Goal: Information Seeking & Learning: Find specific fact

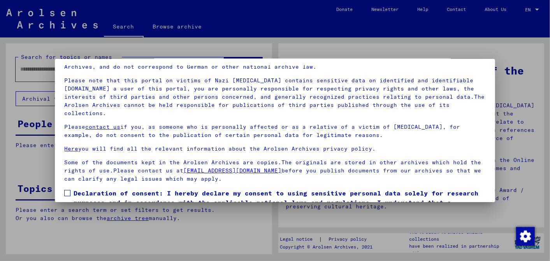
scroll to position [65, 0]
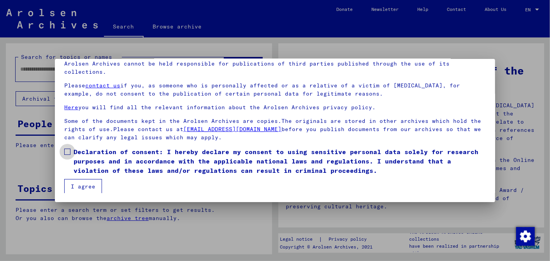
click at [68, 149] on span at bounding box center [67, 151] width 6 height 6
click at [87, 183] on button "I agree" at bounding box center [83, 186] width 38 height 15
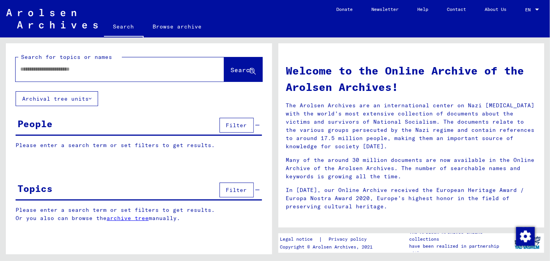
click at [67, 70] on input "text" at bounding box center [110, 69] width 181 height 8
click at [236, 68] on span "Search" at bounding box center [242, 70] width 23 height 8
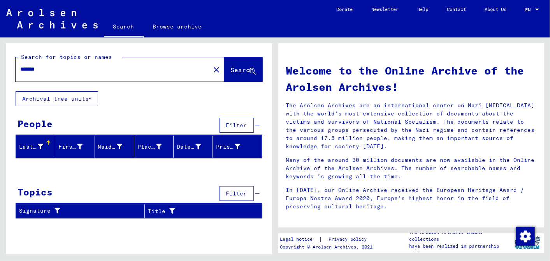
click at [21, 69] on input "*******" at bounding box center [110, 69] width 181 height 8
click at [231, 67] on span "Search" at bounding box center [242, 70] width 23 height 8
click at [51, 70] on input "**********" at bounding box center [110, 69] width 181 height 8
click at [233, 65] on button "Search" at bounding box center [243, 69] width 38 height 24
drag, startPoint x: 51, startPoint y: 70, endPoint x: 64, endPoint y: 68, distance: 13.4
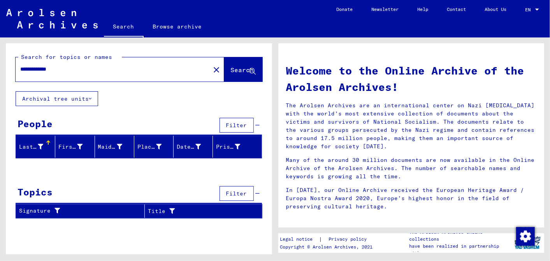
click at [51, 70] on input "**********" at bounding box center [110, 69] width 181 height 8
drag, startPoint x: 48, startPoint y: 68, endPoint x: 62, endPoint y: 71, distance: 15.1
type input "**********"
click at [233, 68] on span "Search" at bounding box center [242, 70] width 23 height 8
click at [212, 66] on mat-icon "close" at bounding box center [216, 69] width 9 height 9
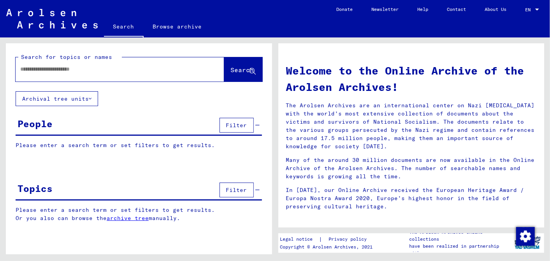
click at [50, 69] on input "text" at bounding box center [110, 69] width 181 height 8
type input "**********"
click at [229, 62] on button "Search" at bounding box center [243, 69] width 38 height 24
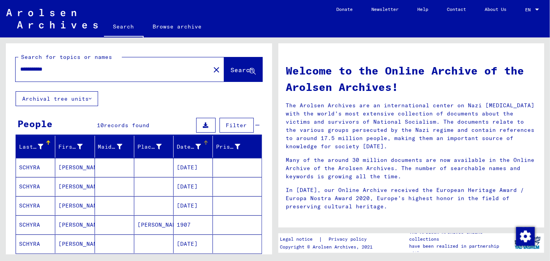
click at [204, 142] on div at bounding box center [206, 142] width 5 height 5
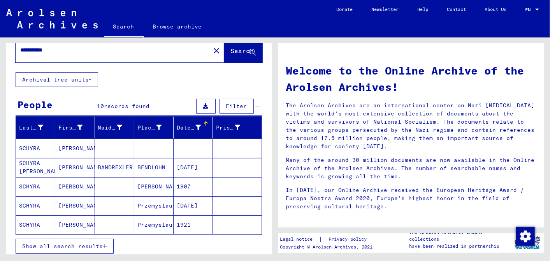
scroll to position [43, 0]
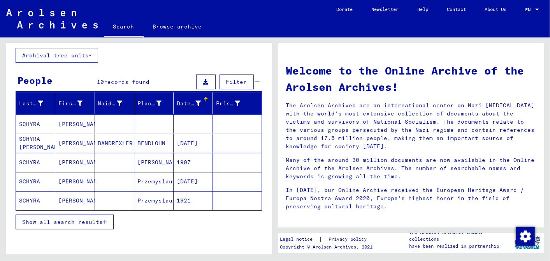
click at [60, 219] on span "Show all search results" at bounding box center [62, 221] width 81 height 7
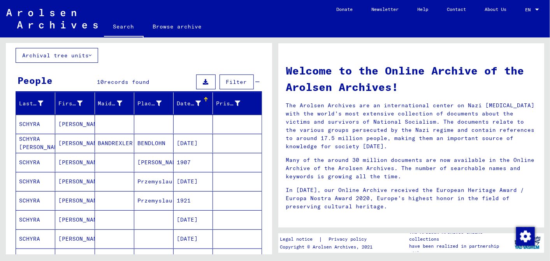
click at [192, 138] on mat-cell "[DATE]" at bounding box center [193, 143] width 39 height 19
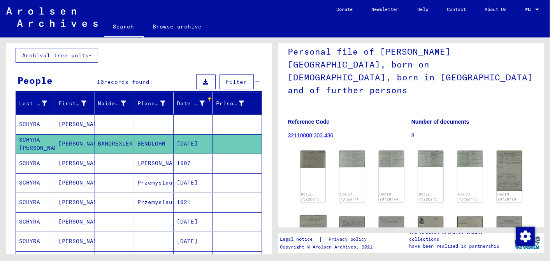
scroll to position [43, 0]
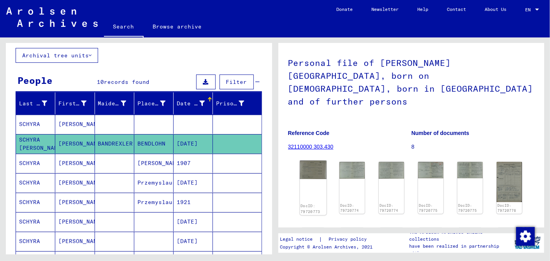
click at [310, 164] on img at bounding box center [313, 170] width 26 height 18
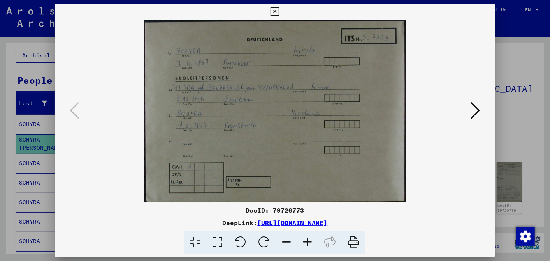
click at [308, 238] on icon at bounding box center [307, 242] width 21 height 24
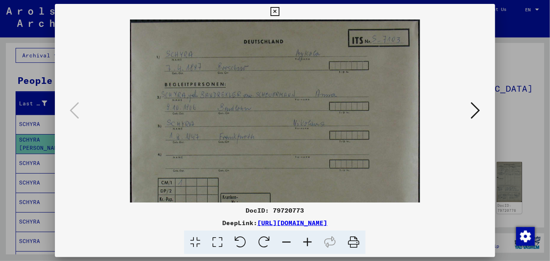
click at [307, 239] on icon at bounding box center [307, 242] width 21 height 24
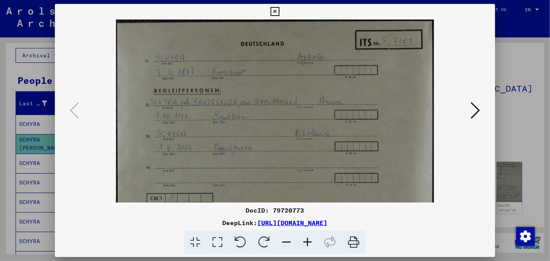
click at [307, 239] on icon at bounding box center [307, 242] width 21 height 24
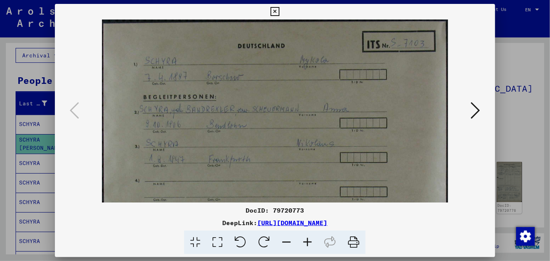
click at [307, 239] on icon at bounding box center [307, 242] width 21 height 24
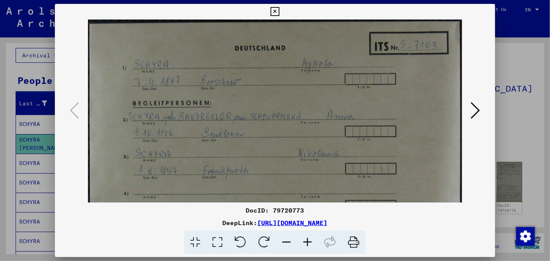
click at [307, 239] on icon at bounding box center [307, 242] width 21 height 24
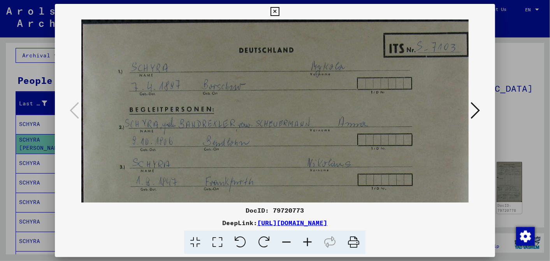
click at [307, 239] on icon at bounding box center [307, 242] width 21 height 24
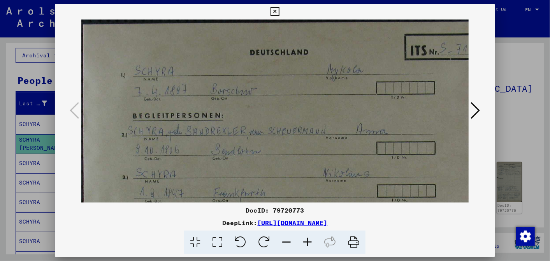
click at [307, 239] on icon at bounding box center [307, 242] width 21 height 24
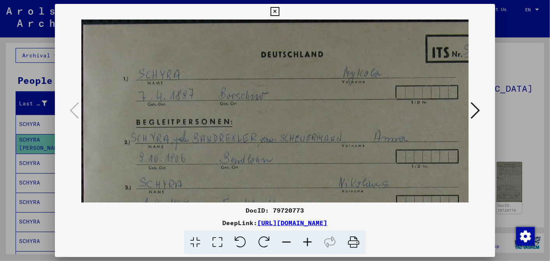
click at [307, 239] on icon at bounding box center [307, 242] width 21 height 24
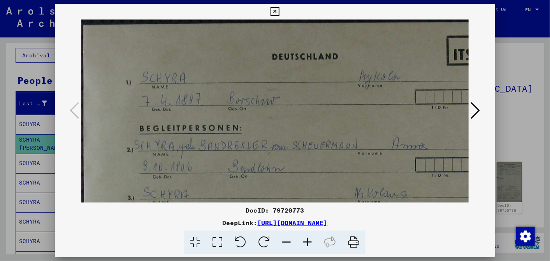
click at [307, 239] on icon at bounding box center [307, 242] width 21 height 24
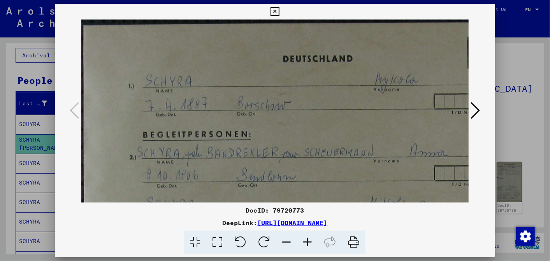
click at [307, 239] on icon at bounding box center [307, 242] width 21 height 24
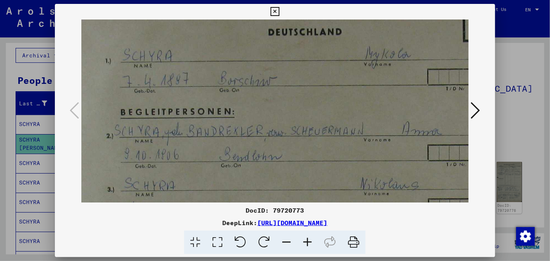
drag, startPoint x: 354, startPoint y: 133, endPoint x: 326, endPoint y: 104, distance: 40.0
click at [326, 104] on img at bounding box center [327, 180] width 542 height 378
click at [476, 108] on icon at bounding box center [475, 110] width 9 height 19
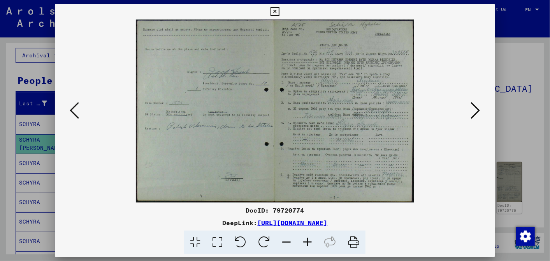
scroll to position [0, 0]
click at [477, 109] on icon at bounding box center [475, 110] width 9 height 19
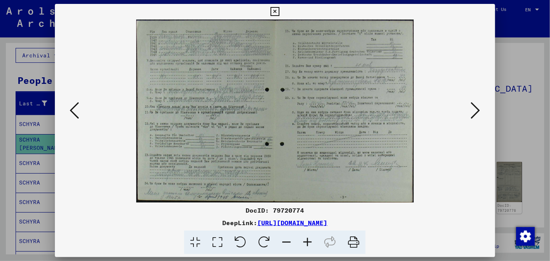
click at [477, 109] on icon at bounding box center [475, 110] width 9 height 19
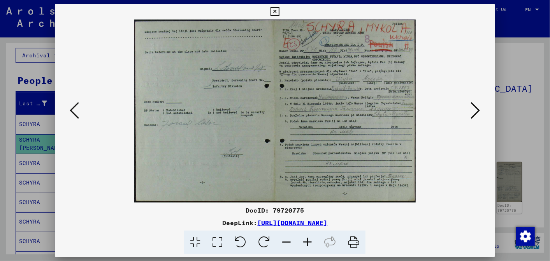
click at [476, 109] on icon at bounding box center [475, 110] width 9 height 19
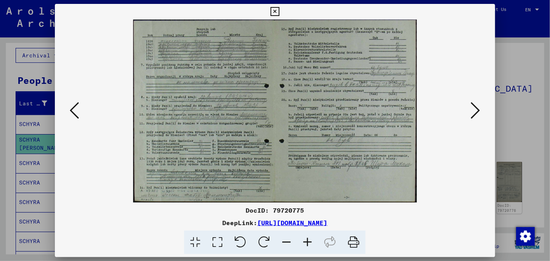
click at [476, 109] on icon at bounding box center [475, 110] width 9 height 19
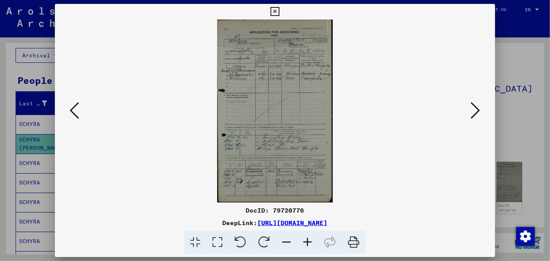
click at [475, 109] on icon at bounding box center [475, 110] width 9 height 19
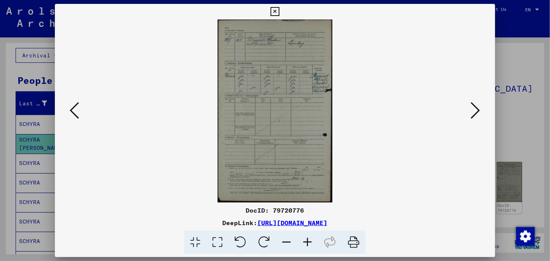
click at [475, 109] on icon at bounding box center [475, 110] width 9 height 19
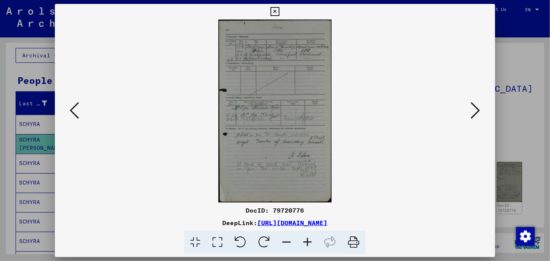
click at [475, 109] on icon at bounding box center [475, 110] width 9 height 19
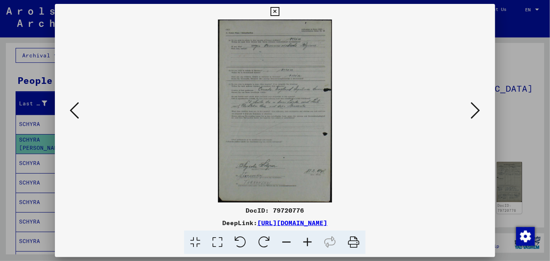
click at [72, 106] on icon at bounding box center [74, 110] width 9 height 19
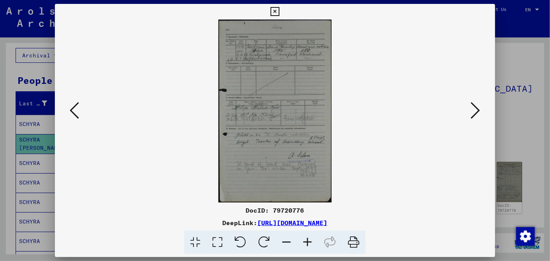
click at [72, 106] on icon at bounding box center [74, 110] width 9 height 19
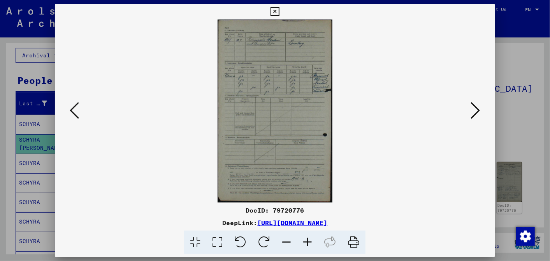
click at [72, 106] on icon at bounding box center [74, 110] width 9 height 19
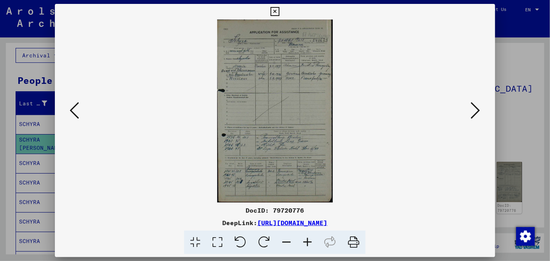
click at [72, 106] on icon at bounding box center [74, 110] width 9 height 19
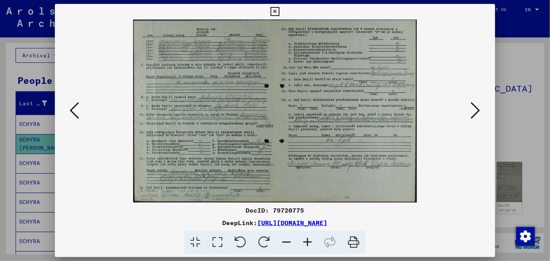
click at [309, 238] on icon at bounding box center [307, 242] width 21 height 24
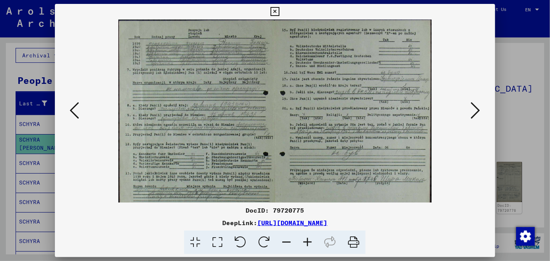
click at [309, 238] on icon at bounding box center [307, 242] width 21 height 24
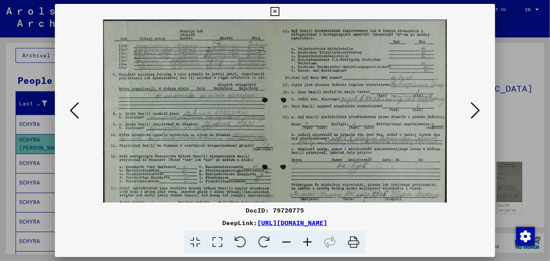
click at [309, 238] on icon at bounding box center [307, 242] width 21 height 24
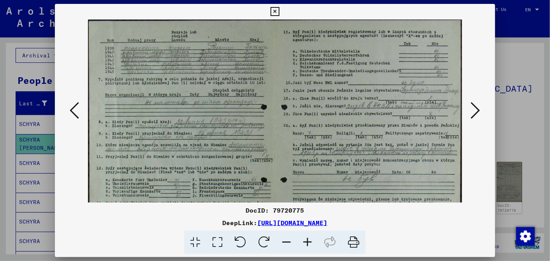
click at [309, 238] on icon at bounding box center [307, 242] width 21 height 24
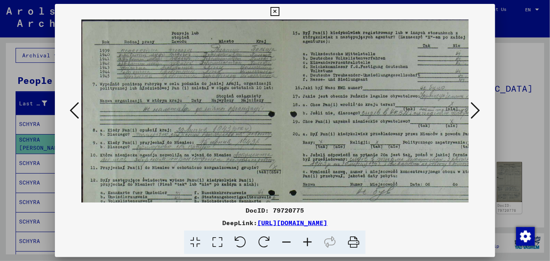
click at [74, 106] on icon at bounding box center [74, 110] width 9 height 19
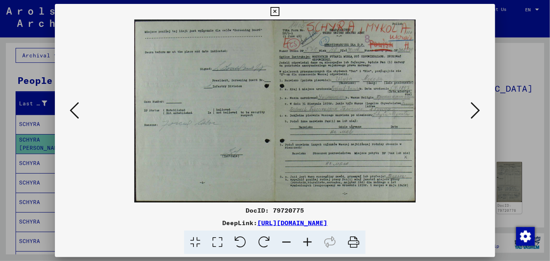
click at [74, 106] on icon at bounding box center [74, 110] width 9 height 19
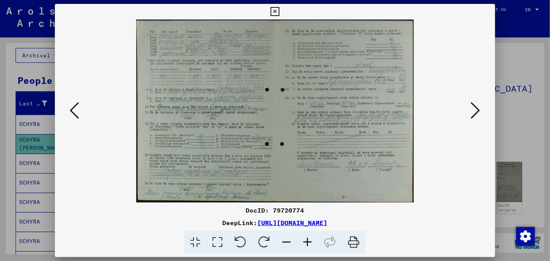
click at [74, 106] on icon at bounding box center [74, 110] width 9 height 19
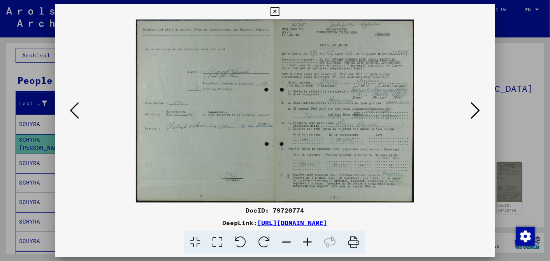
click at [72, 106] on icon at bounding box center [74, 110] width 9 height 19
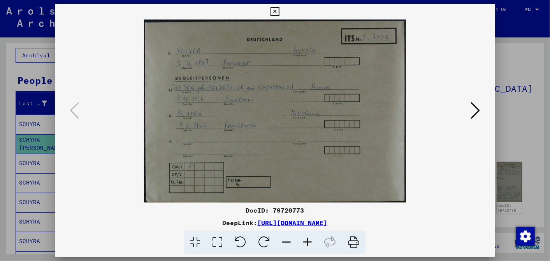
click at [304, 238] on icon at bounding box center [307, 242] width 21 height 24
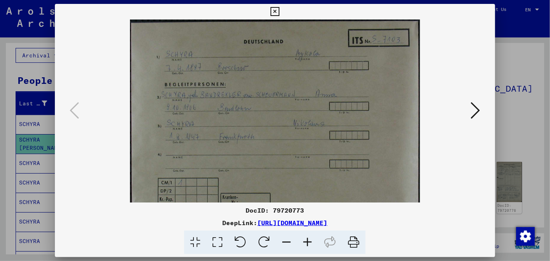
click at [304, 237] on icon at bounding box center [307, 242] width 21 height 24
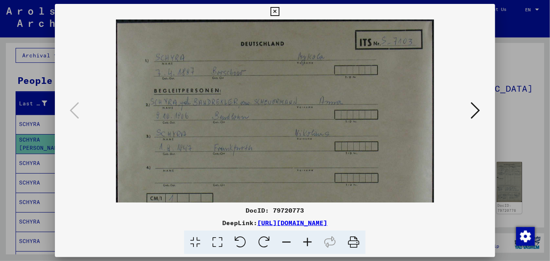
click at [304, 237] on icon at bounding box center [307, 242] width 21 height 24
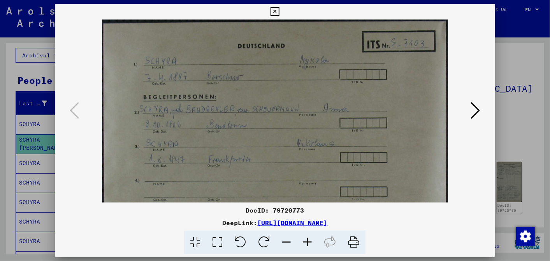
click at [304, 237] on icon at bounding box center [307, 242] width 21 height 24
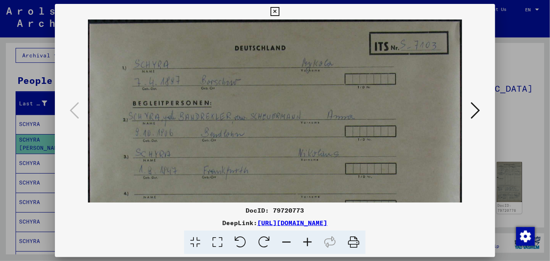
click at [304, 237] on icon at bounding box center [307, 242] width 21 height 24
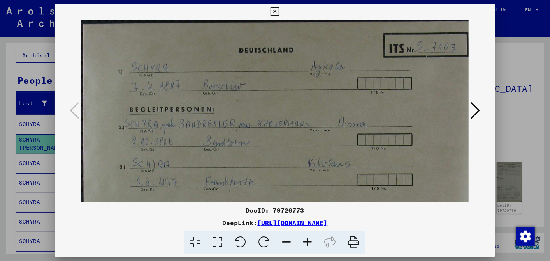
click at [477, 105] on icon at bounding box center [475, 110] width 9 height 19
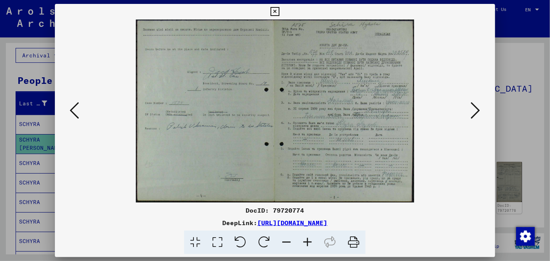
click at [307, 239] on icon at bounding box center [307, 242] width 21 height 24
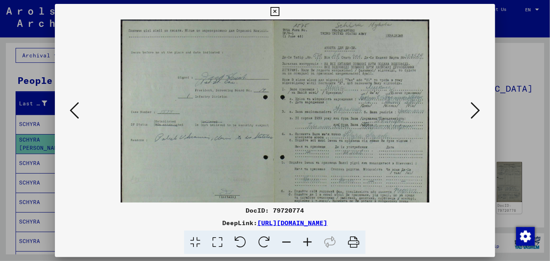
click at [307, 238] on icon at bounding box center [307, 242] width 21 height 24
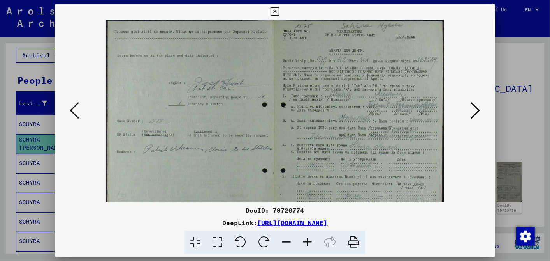
click at [307, 238] on icon at bounding box center [307, 242] width 21 height 24
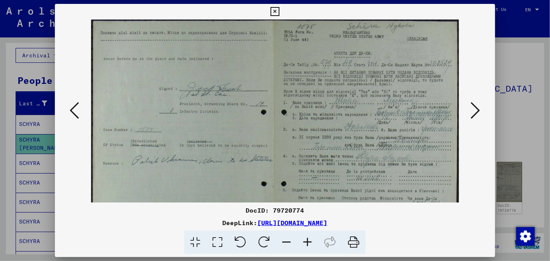
click at [307, 238] on icon at bounding box center [307, 242] width 21 height 24
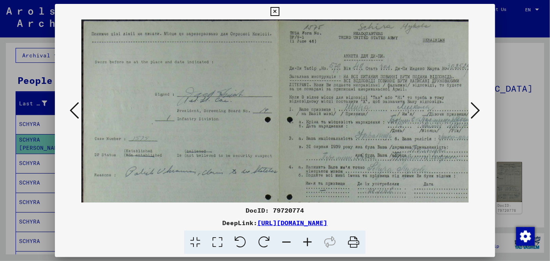
click at [307, 238] on icon at bounding box center [307, 242] width 21 height 24
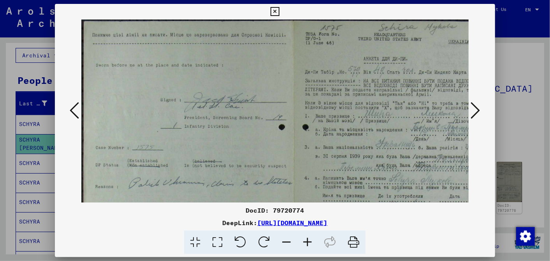
click at [307, 238] on icon at bounding box center [307, 242] width 21 height 24
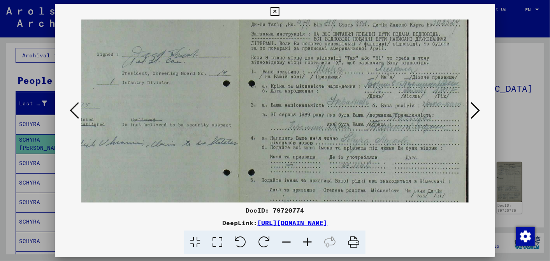
scroll to position [65, 69]
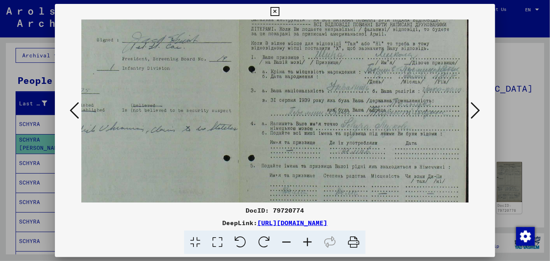
drag, startPoint x: 352, startPoint y: 169, endPoint x: 162, endPoint y: 103, distance: 200.5
click at [162, 103] on img at bounding box center [240, 104] width 457 height 300
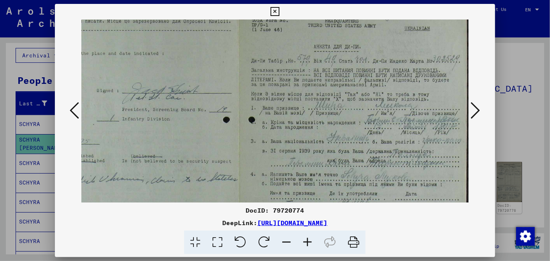
drag, startPoint x: 353, startPoint y: 87, endPoint x: 340, endPoint y: 146, distance: 60.4
click at [339, 145] on img at bounding box center [240, 155] width 457 height 300
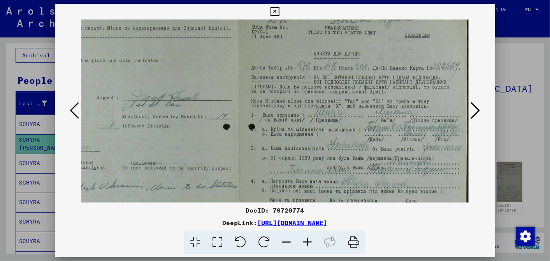
click at [475, 107] on icon at bounding box center [475, 110] width 9 height 19
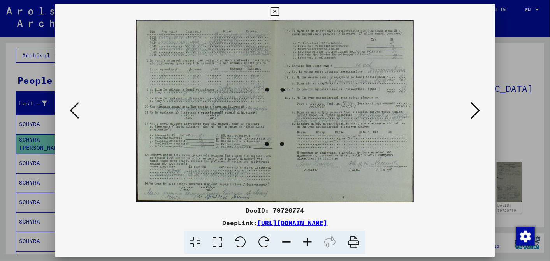
click at [475, 107] on icon at bounding box center [475, 110] width 9 height 19
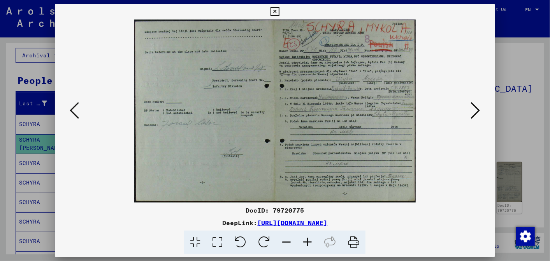
click at [304, 238] on icon at bounding box center [307, 242] width 21 height 24
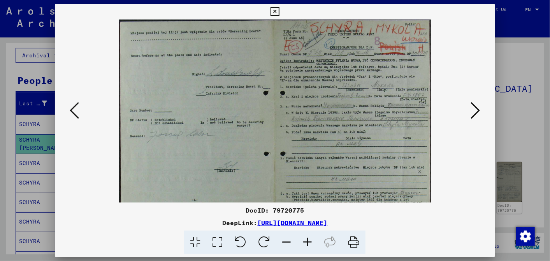
click at [304, 238] on icon at bounding box center [307, 242] width 21 height 24
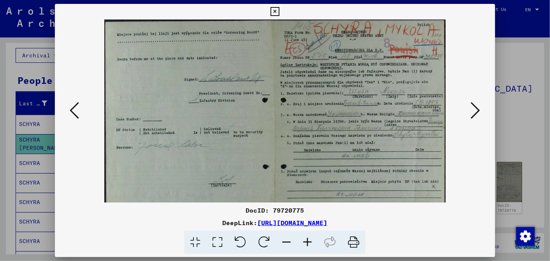
click at [304, 238] on icon at bounding box center [307, 242] width 21 height 24
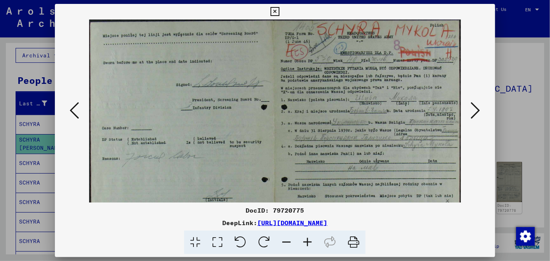
click at [475, 109] on icon at bounding box center [475, 110] width 9 height 19
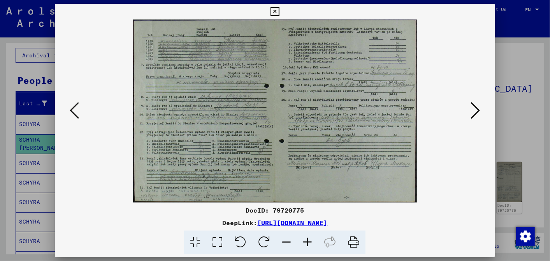
click at [475, 109] on icon at bounding box center [475, 110] width 9 height 19
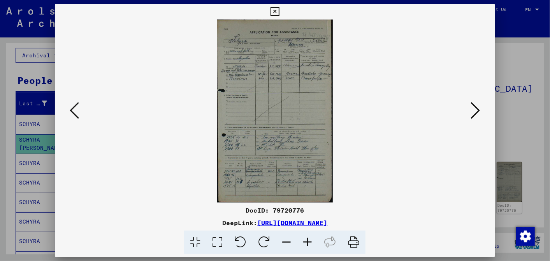
click at [306, 235] on icon at bounding box center [307, 242] width 21 height 24
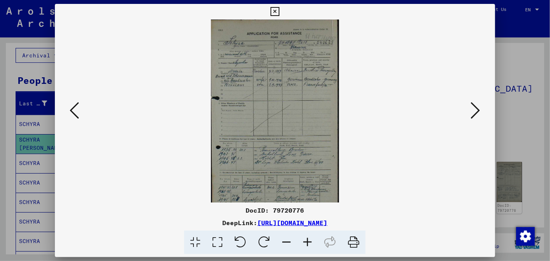
click at [306, 235] on icon at bounding box center [307, 242] width 21 height 24
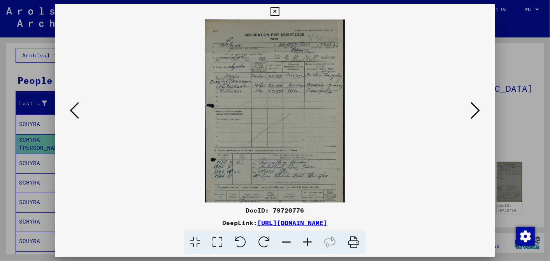
click at [306, 235] on icon at bounding box center [307, 242] width 21 height 24
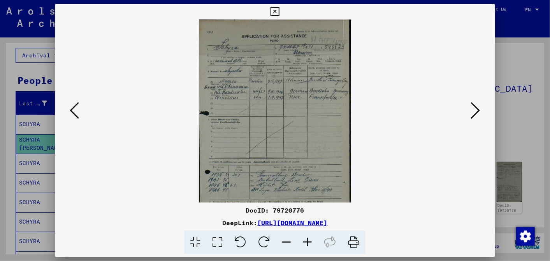
click at [306, 235] on icon at bounding box center [307, 242] width 21 height 24
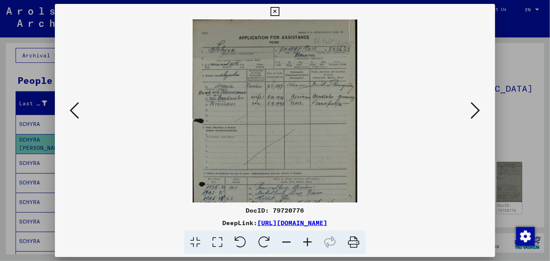
click at [306, 235] on icon at bounding box center [307, 242] width 21 height 24
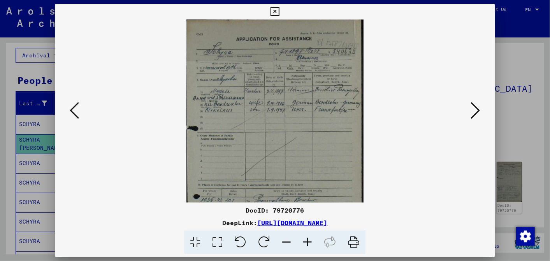
click at [306, 235] on icon at bounding box center [307, 242] width 21 height 24
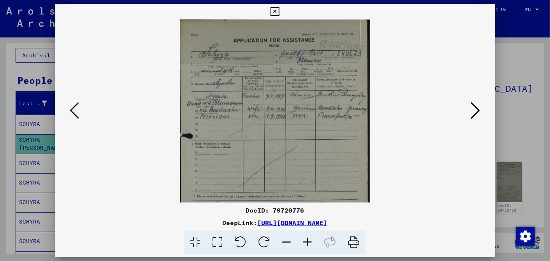
click at [306, 235] on icon at bounding box center [307, 242] width 21 height 24
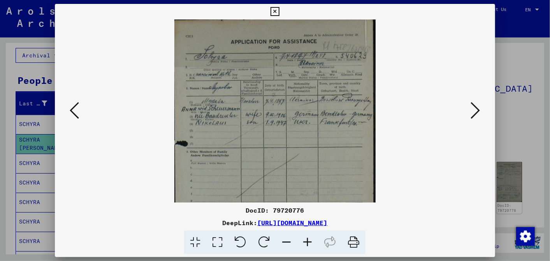
click at [306, 235] on icon at bounding box center [307, 242] width 21 height 24
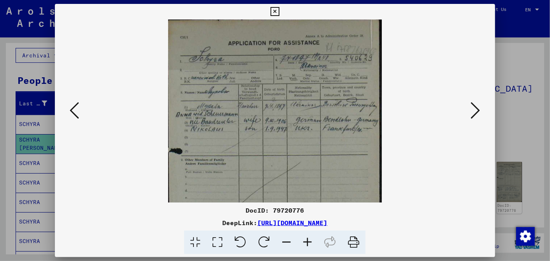
click at [306, 235] on icon at bounding box center [307, 242] width 21 height 24
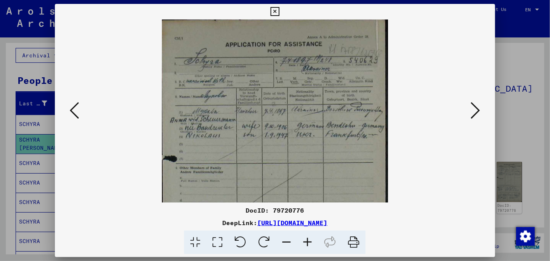
click at [306, 235] on icon at bounding box center [307, 242] width 21 height 24
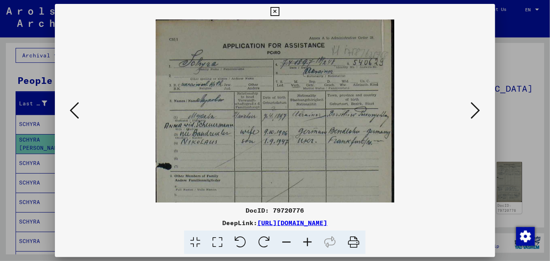
click at [306, 234] on icon at bounding box center [307, 242] width 21 height 24
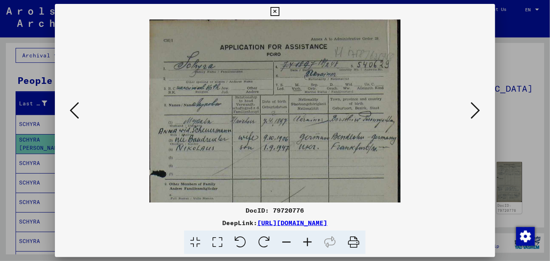
click at [306, 234] on icon at bounding box center [307, 242] width 21 height 24
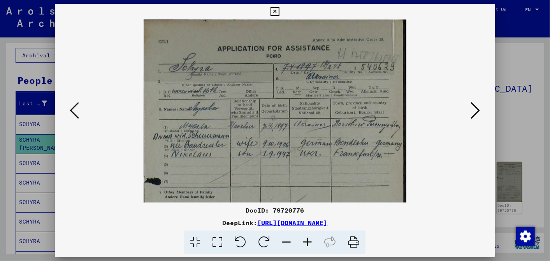
drag, startPoint x: 421, startPoint y: 220, endPoint x: 176, endPoint y: 221, distance: 245.0
click at [176, 221] on div "DeepLink: [URL][DOMAIN_NAME]" at bounding box center [275, 222] width 440 height 9
drag, startPoint x: 176, startPoint y: 221, endPoint x: 193, endPoint y: 224, distance: 17.7
copy link "[URL][DOMAIN_NAME]"
click at [305, 239] on icon at bounding box center [307, 242] width 21 height 24
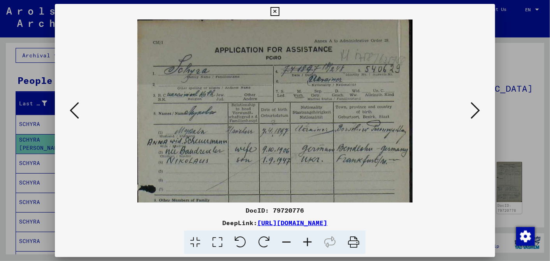
click at [305, 239] on icon at bounding box center [307, 242] width 21 height 24
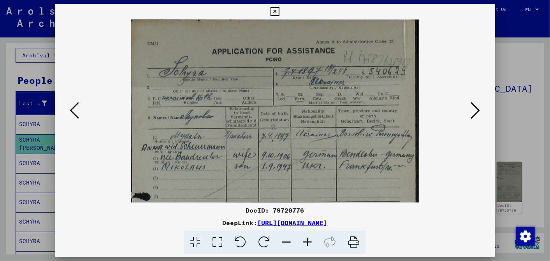
click at [305, 239] on icon at bounding box center [307, 242] width 21 height 24
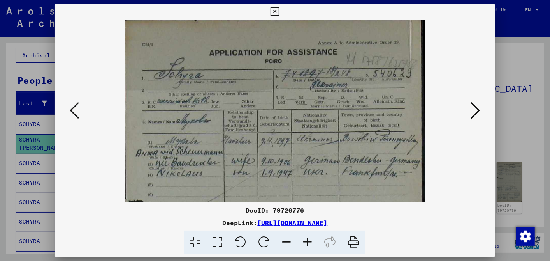
click at [305, 239] on icon at bounding box center [307, 242] width 21 height 24
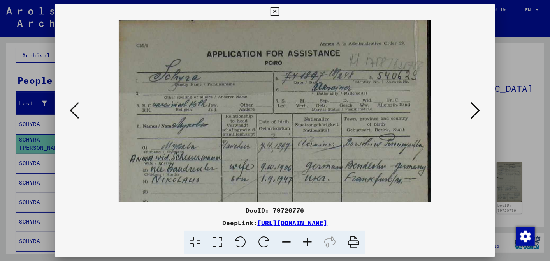
click at [305, 239] on icon at bounding box center [307, 242] width 21 height 24
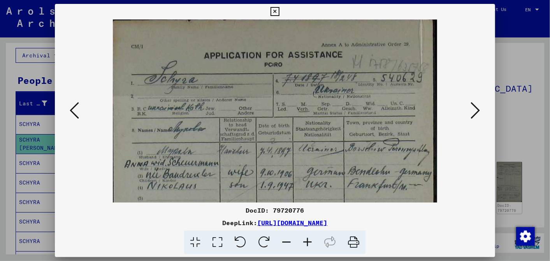
click at [276, 10] on icon at bounding box center [275, 11] width 9 height 9
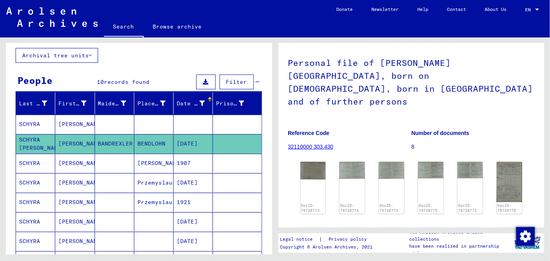
click at [180, 176] on mat-cell "[DATE]" at bounding box center [193, 182] width 39 height 19
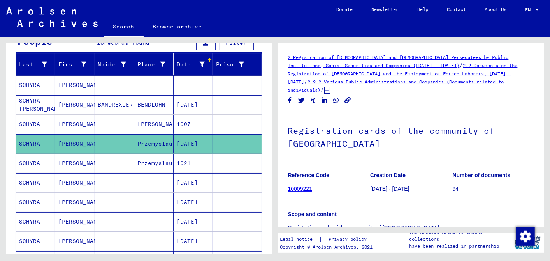
scroll to position [64, 0]
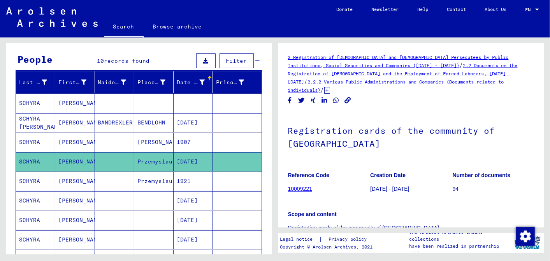
click at [191, 97] on mat-cell at bounding box center [193, 102] width 39 height 19
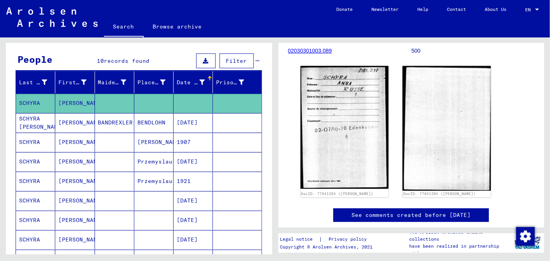
drag, startPoint x: 16, startPoint y: 123, endPoint x: 59, endPoint y: 128, distance: 43.2
click at [59, 128] on mat-row "SCHYRA [PERSON_NAME] BENDLOHN [DATE]" at bounding box center [139, 122] width 246 height 19
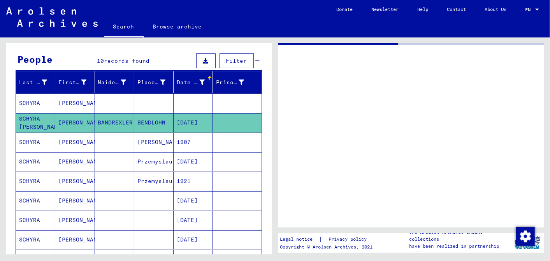
drag, startPoint x: 59, startPoint y: 128, endPoint x: 42, endPoint y: 125, distance: 17.5
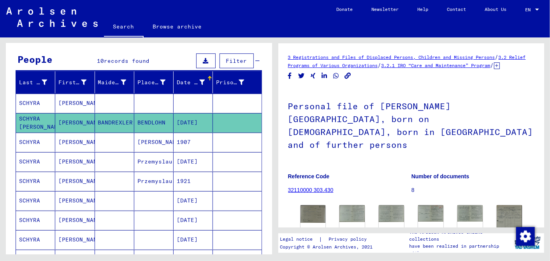
scroll to position [86, 0]
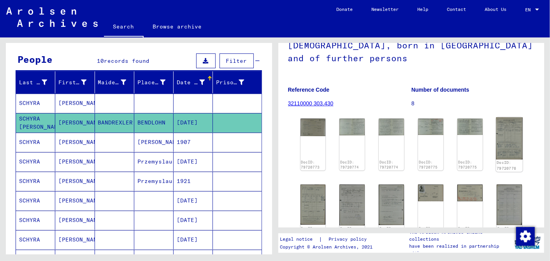
click at [503, 136] on img at bounding box center [509, 138] width 26 height 42
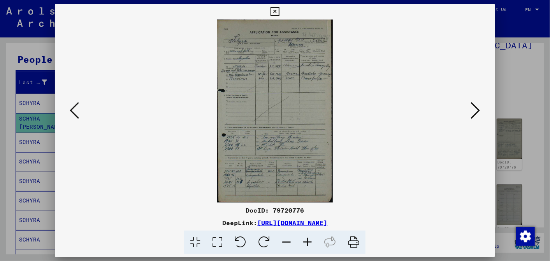
click at [309, 240] on icon at bounding box center [307, 242] width 21 height 24
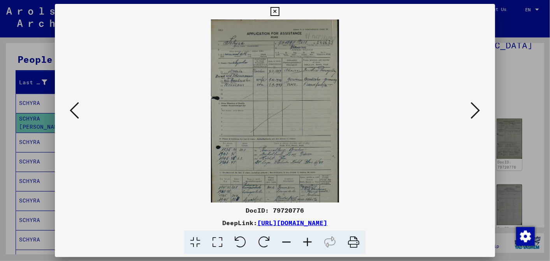
click at [309, 240] on icon at bounding box center [307, 242] width 21 height 24
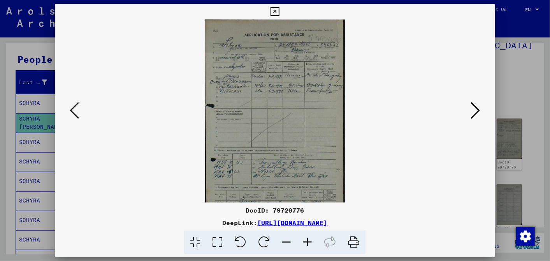
click at [309, 240] on icon at bounding box center [307, 242] width 21 height 24
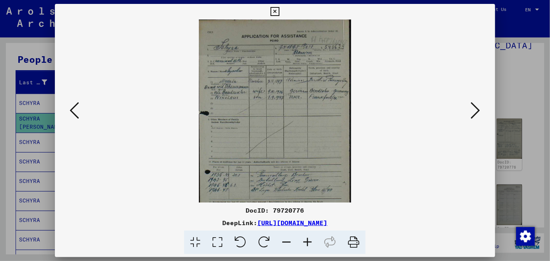
click at [309, 240] on icon at bounding box center [307, 242] width 21 height 24
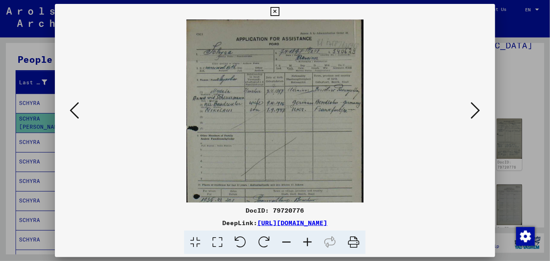
click at [309, 240] on icon at bounding box center [307, 242] width 21 height 24
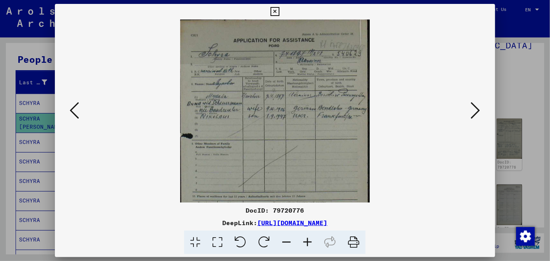
click at [274, 5] on button at bounding box center [275, 12] width 14 height 16
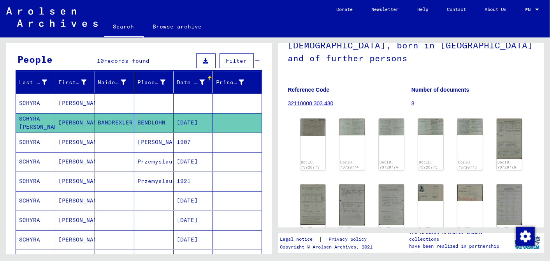
click at [147, 136] on mat-cell "[PERSON_NAME]" at bounding box center [153, 141] width 39 height 19
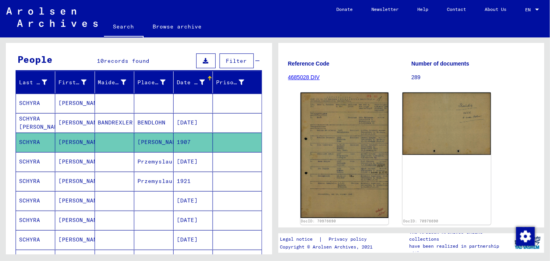
scroll to position [99, 0]
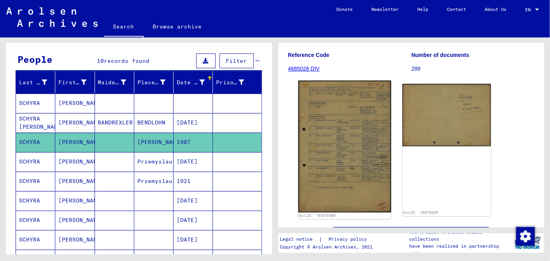
click at [344, 143] on img at bounding box center [344, 147] width 93 height 132
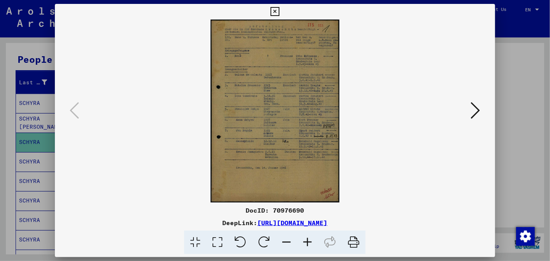
click at [307, 238] on icon at bounding box center [307, 242] width 21 height 24
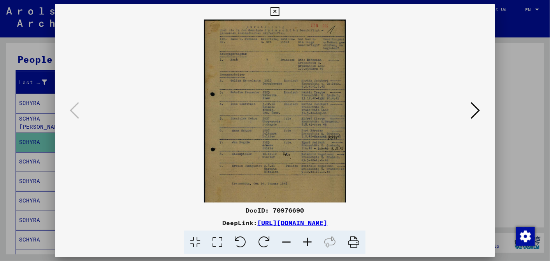
click at [307, 238] on icon at bounding box center [307, 242] width 21 height 24
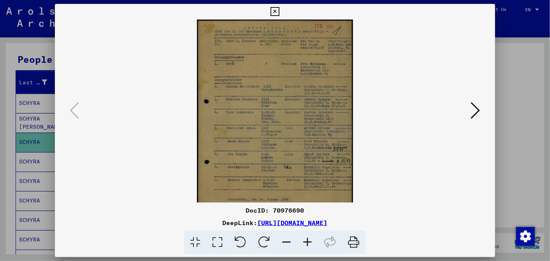
click at [307, 238] on icon at bounding box center [307, 242] width 21 height 24
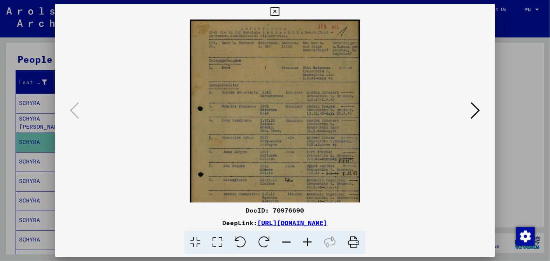
click at [307, 238] on icon at bounding box center [307, 242] width 21 height 24
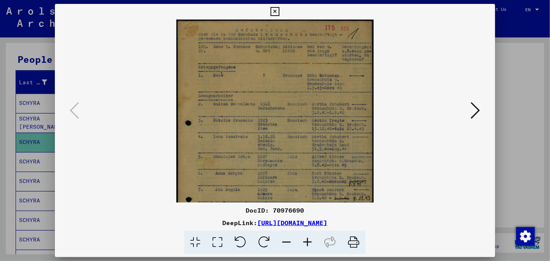
click at [307, 238] on icon at bounding box center [307, 242] width 21 height 24
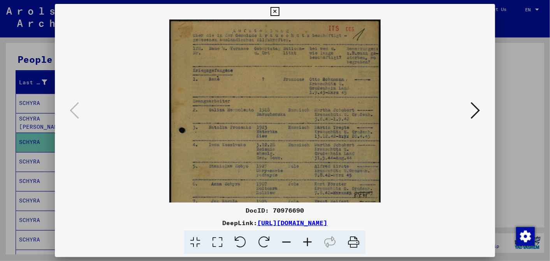
click at [307, 238] on icon at bounding box center [307, 242] width 21 height 24
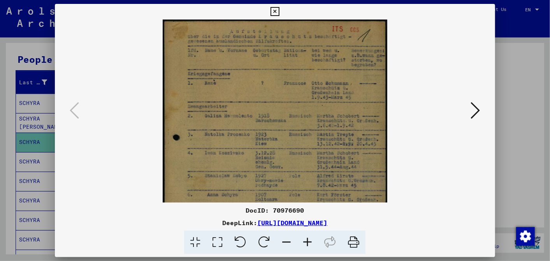
click at [307, 238] on icon at bounding box center [307, 242] width 21 height 24
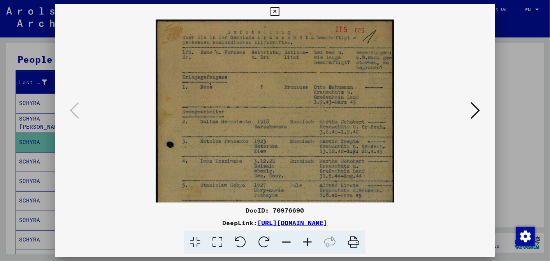
click at [307, 238] on icon at bounding box center [307, 242] width 21 height 24
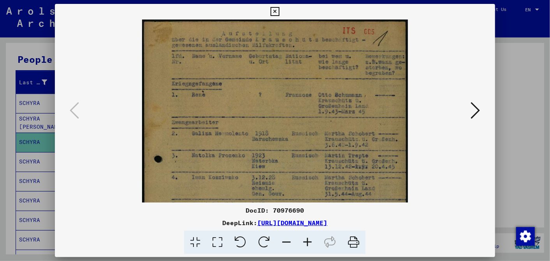
click at [307, 238] on icon at bounding box center [307, 242] width 21 height 24
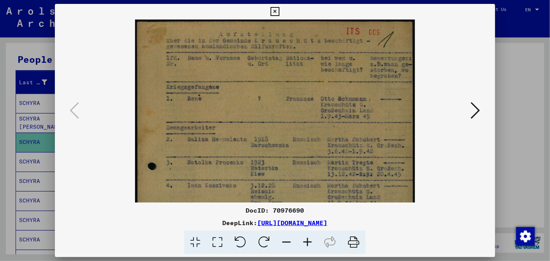
click at [307, 238] on icon at bounding box center [307, 242] width 21 height 24
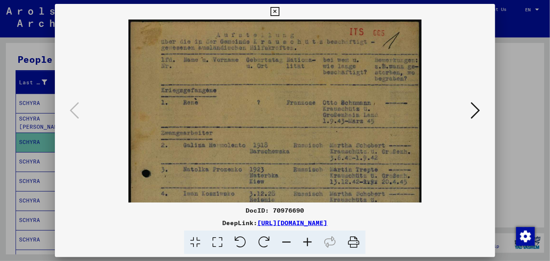
click at [307, 238] on icon at bounding box center [307, 242] width 21 height 24
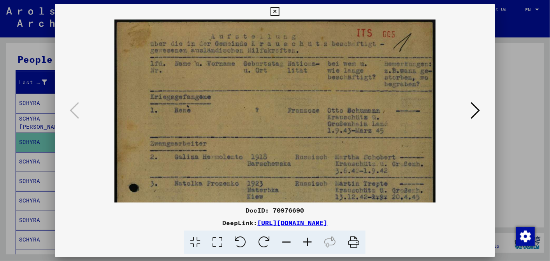
click at [307, 238] on icon at bounding box center [307, 242] width 21 height 24
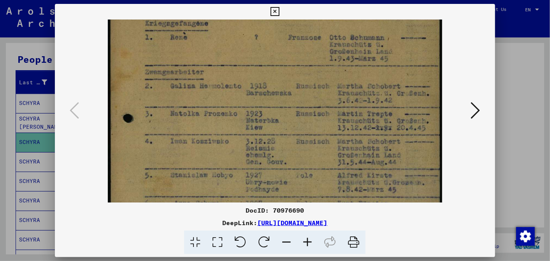
drag, startPoint x: 311, startPoint y: 146, endPoint x: 317, endPoint y: 86, distance: 60.7
click at [317, 86] on img at bounding box center [275, 180] width 335 height 475
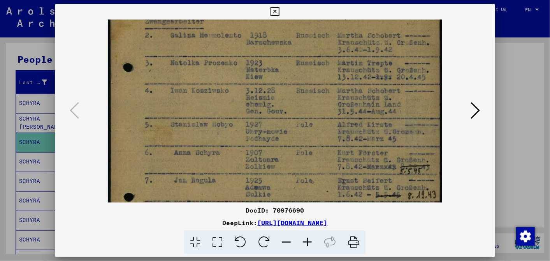
scroll to position [128, 0]
drag, startPoint x: 303, startPoint y: 145, endPoint x: 306, endPoint y: 93, distance: 51.1
click at [306, 93] on img at bounding box center [275, 129] width 335 height 475
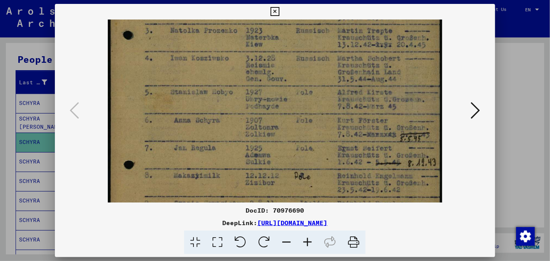
scroll to position [177, 0]
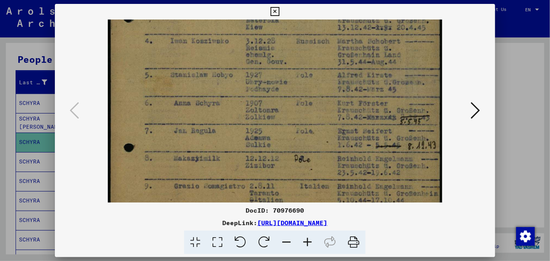
drag, startPoint x: 291, startPoint y: 127, endPoint x: 236, endPoint y: 78, distance: 74.2
click at [236, 78] on img at bounding box center [275, 80] width 335 height 475
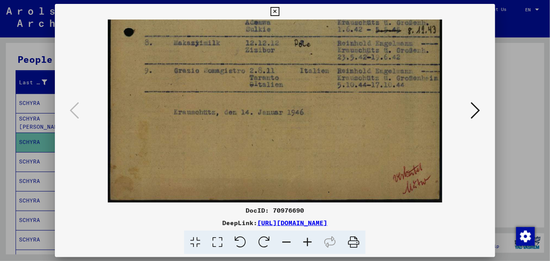
drag, startPoint x: 282, startPoint y: 72, endPoint x: 291, endPoint y: 26, distance: 46.5
click at [277, 9] on icon at bounding box center [275, 11] width 9 height 9
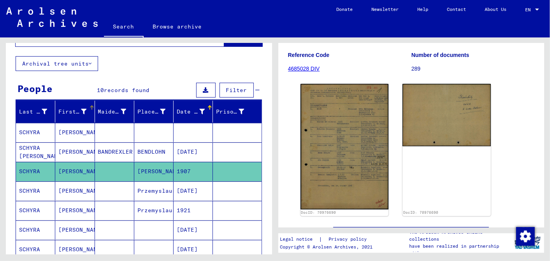
scroll to position [43, 0]
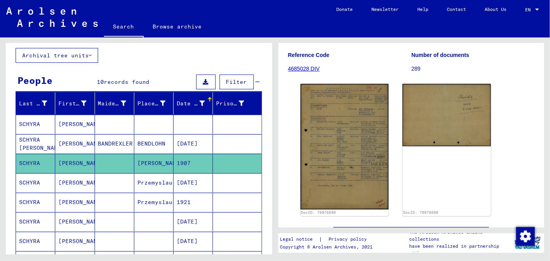
drag, startPoint x: 174, startPoint y: 142, endPoint x: 206, endPoint y: 141, distance: 32.4
click at [206, 141] on mat-cell "[DATE]" at bounding box center [193, 143] width 39 height 19
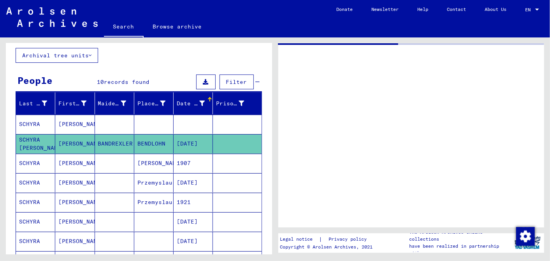
drag, startPoint x: 213, startPoint y: 146, endPoint x: 228, endPoint y: 141, distance: 15.2
click at [228, 141] on mat-cell at bounding box center [237, 143] width 48 height 19
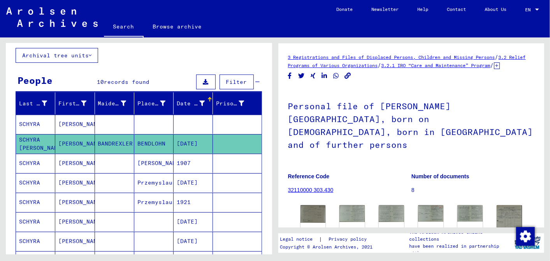
drag, startPoint x: 171, startPoint y: 143, endPoint x: 207, endPoint y: 145, distance: 35.5
click at [207, 145] on mat-cell "[DATE]" at bounding box center [193, 143] width 39 height 19
drag, startPoint x: 207, startPoint y: 145, endPoint x: 189, endPoint y: 140, distance: 18.2
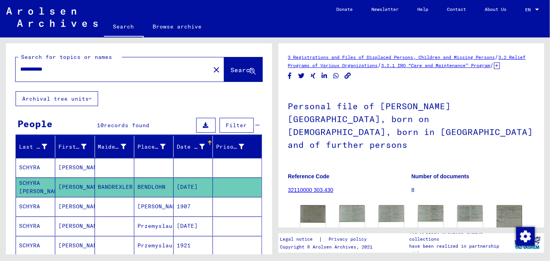
click at [26, 69] on input "**********" at bounding box center [112, 69] width 185 height 8
drag, startPoint x: 61, startPoint y: 70, endPoint x: -2, endPoint y: 64, distance: 63.0
click at [0, 64] on html "**********" at bounding box center [275, 130] width 550 height 261
paste input "**********"
type input "*"
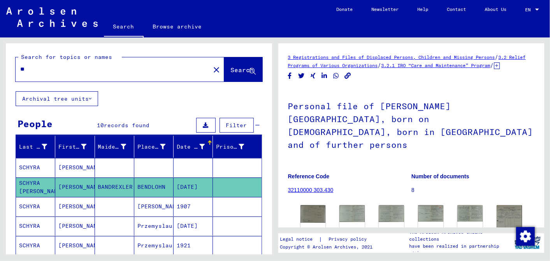
type input "*"
click at [38, 67] on input "**********" at bounding box center [112, 69] width 185 height 8
type input "**********"
click at [231, 68] on span "Search" at bounding box center [242, 70] width 23 height 8
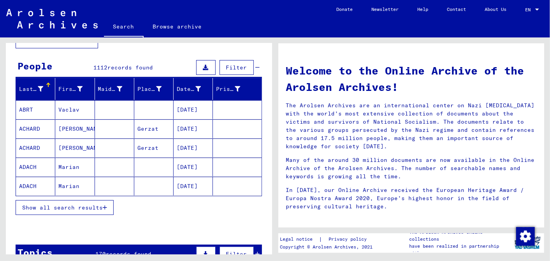
scroll to position [173, 0]
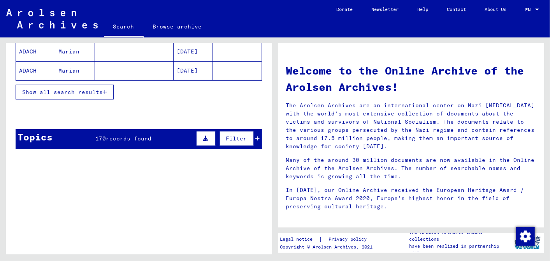
click at [67, 90] on span "Show all search results" at bounding box center [62, 91] width 81 height 7
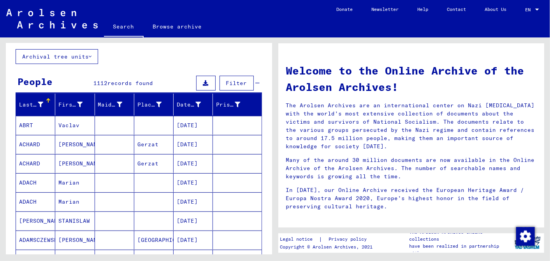
scroll to position [0, 0]
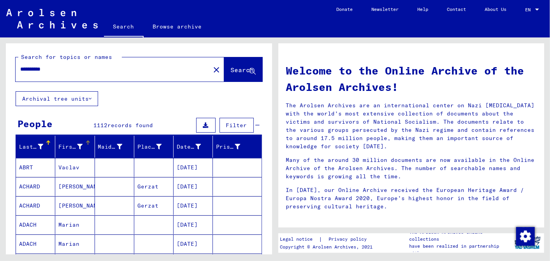
click at [78, 145] on icon at bounding box center [80, 146] width 5 height 5
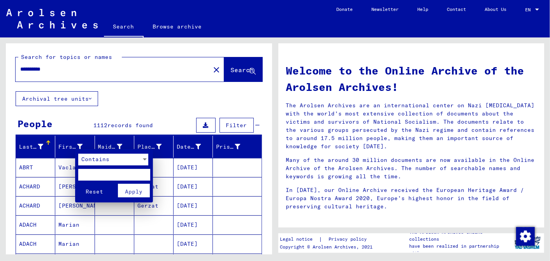
click at [95, 173] on input "text" at bounding box center [114, 175] width 72 height 12
type input "****"
click at [138, 189] on span "Apply" at bounding box center [134, 191] width 18 height 7
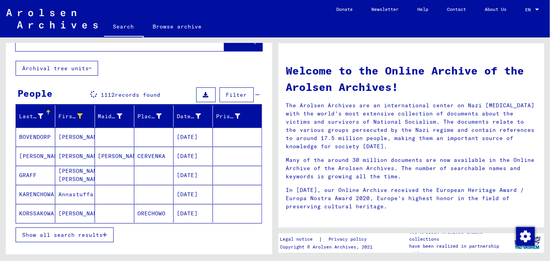
scroll to position [43, 0]
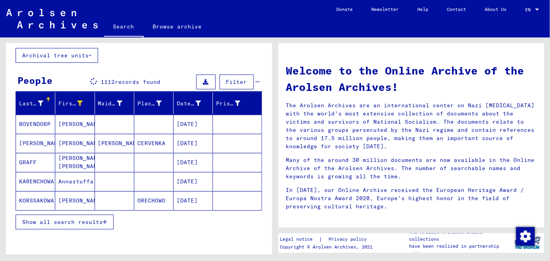
click at [62, 221] on span "Show all search results" at bounding box center [62, 221] width 81 height 7
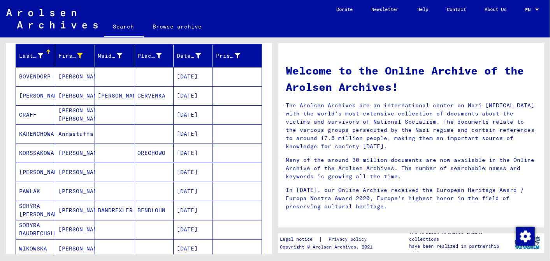
scroll to position [130, 0]
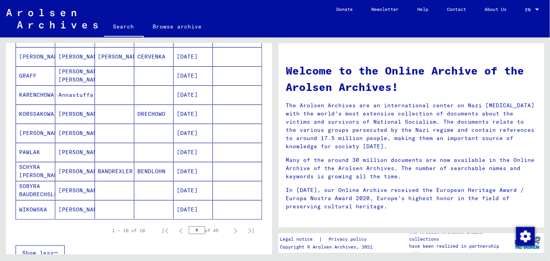
click at [192, 186] on mat-cell "[DATE]" at bounding box center [193, 190] width 39 height 19
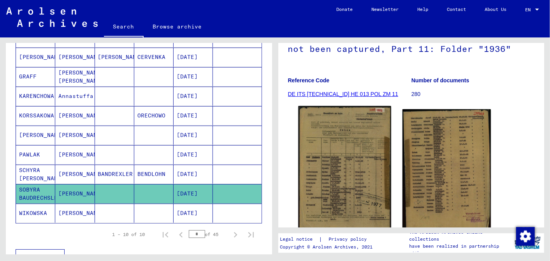
click at [343, 185] on img at bounding box center [344, 170] width 93 height 129
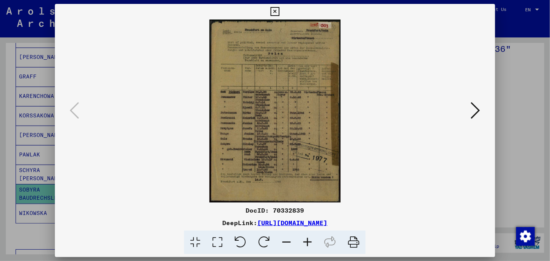
click at [308, 237] on icon at bounding box center [307, 242] width 21 height 24
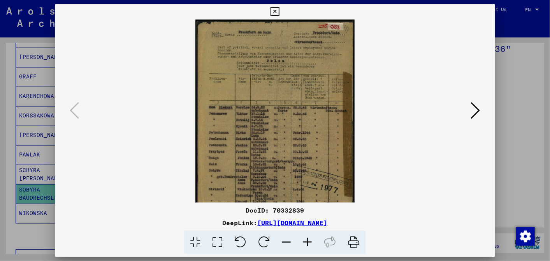
click at [308, 237] on icon at bounding box center [307, 242] width 21 height 24
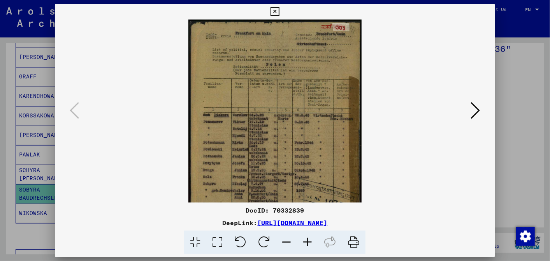
click at [308, 237] on icon at bounding box center [307, 242] width 21 height 24
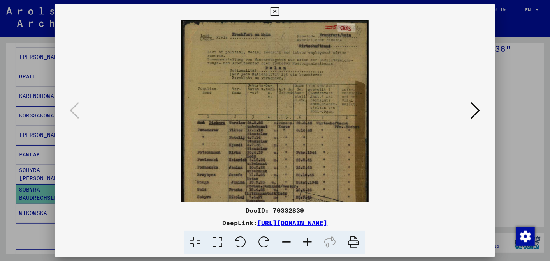
click at [308, 237] on icon at bounding box center [307, 242] width 21 height 24
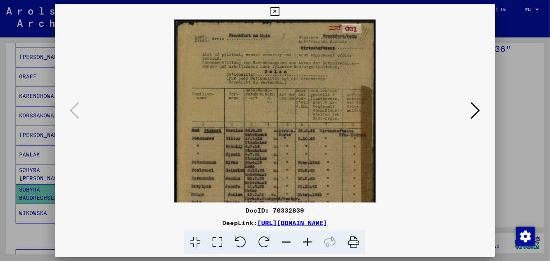
click at [308, 237] on icon at bounding box center [307, 242] width 21 height 24
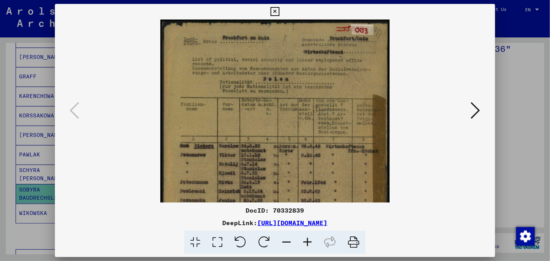
click at [308, 237] on icon at bounding box center [307, 242] width 21 height 24
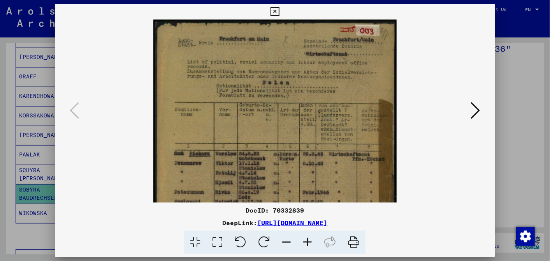
click at [308, 237] on icon at bounding box center [307, 242] width 21 height 24
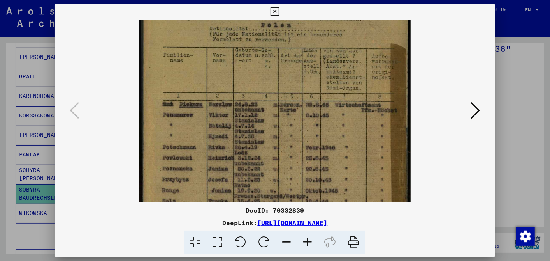
scroll to position [66, 0]
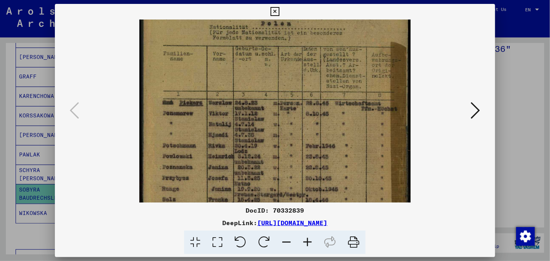
drag, startPoint x: 291, startPoint y: 141, endPoint x: 298, endPoint y: 101, distance: 40.3
click at [298, 101] on img at bounding box center [274, 142] width 271 height 378
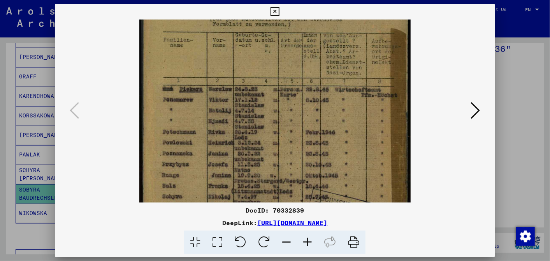
scroll to position [119, 0]
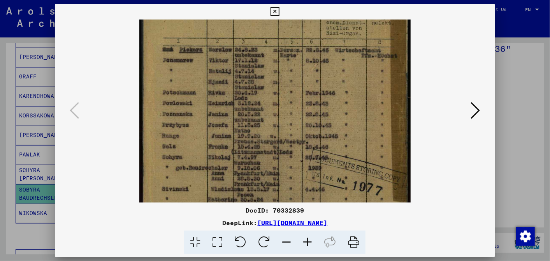
drag, startPoint x: 260, startPoint y: 164, endPoint x: 273, endPoint y: 111, distance: 55.0
click at [273, 111] on img at bounding box center [274, 89] width 271 height 378
click at [305, 236] on icon at bounding box center [307, 242] width 21 height 24
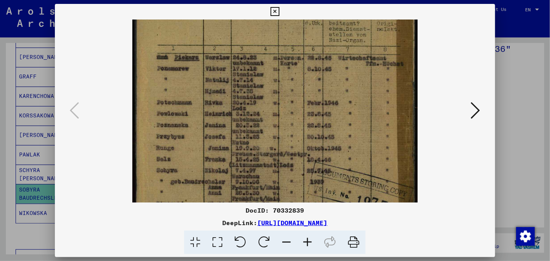
click at [305, 236] on icon at bounding box center [307, 242] width 21 height 24
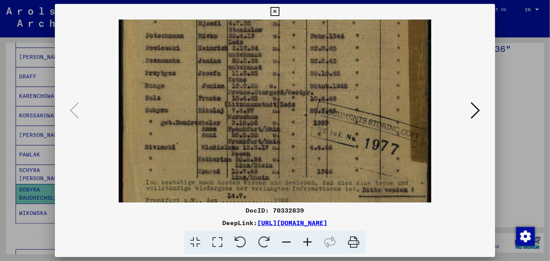
scroll to position [206, 0]
drag, startPoint x: 265, startPoint y: 171, endPoint x: 276, endPoint y: 85, distance: 87.6
click at [276, 85] on img at bounding box center [275, 31] width 313 height 436
click at [23, 238] on div at bounding box center [275, 130] width 550 height 261
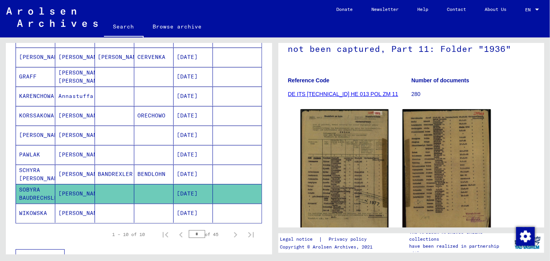
click at [189, 168] on mat-cell "[DATE]" at bounding box center [193, 173] width 39 height 19
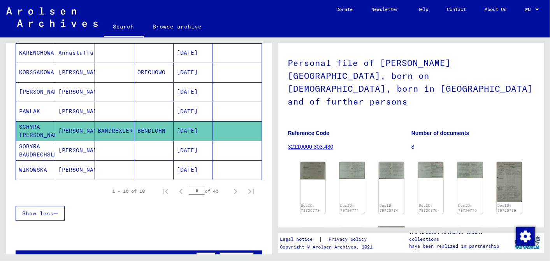
scroll to position [86, 0]
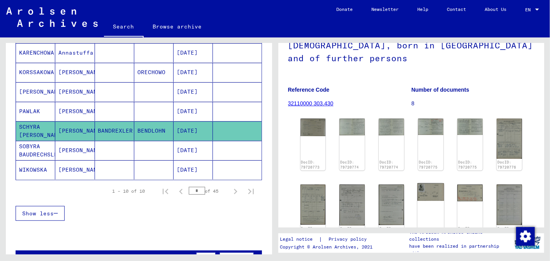
click at [428, 184] on img at bounding box center [431, 192] width 26 height 18
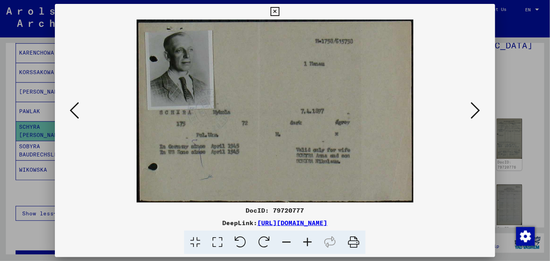
click at [305, 244] on icon at bounding box center [307, 242] width 21 height 24
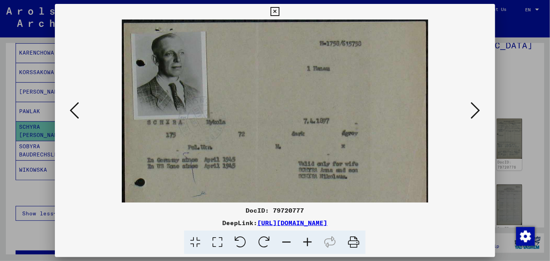
click at [305, 244] on icon at bounding box center [307, 242] width 21 height 24
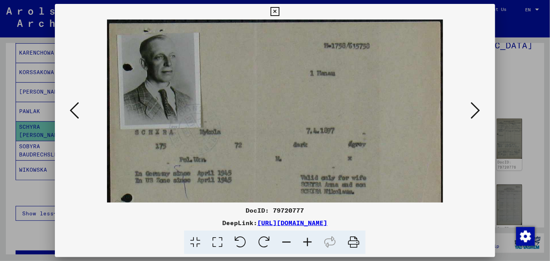
click at [305, 244] on icon at bounding box center [307, 242] width 21 height 24
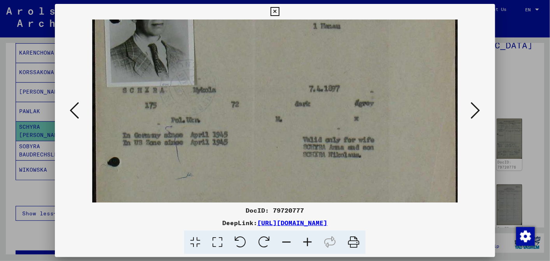
scroll to position [58, 0]
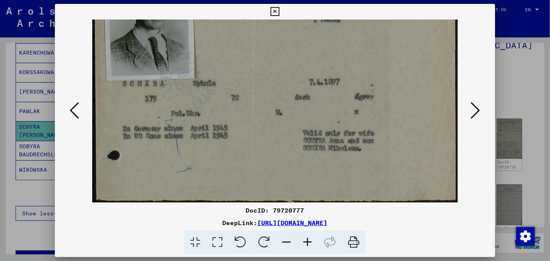
drag, startPoint x: 262, startPoint y: 153, endPoint x: 261, endPoint y: 64, distance: 89.2
click at [263, 62] on img at bounding box center [274, 81] width 365 height 241
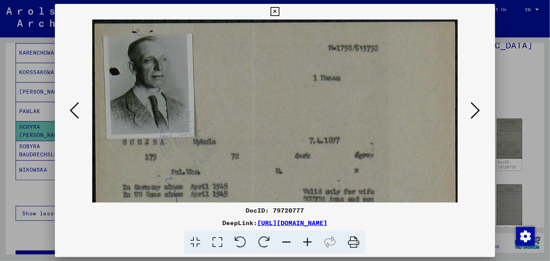
drag, startPoint x: 252, startPoint y: 76, endPoint x: 245, endPoint y: 179, distance: 103.9
click at [245, 179] on img at bounding box center [274, 139] width 365 height 241
drag, startPoint x: 255, startPoint y: 71, endPoint x: 256, endPoint y: 87, distance: 15.6
click at [256, 87] on img at bounding box center [274, 139] width 365 height 241
drag, startPoint x: 417, startPoint y: 221, endPoint x: 178, endPoint y: 214, distance: 239.3
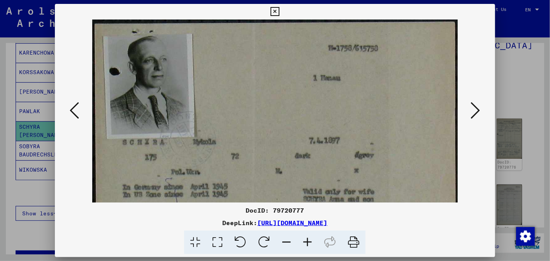
click at [178, 214] on div "DocID: 79720777 DeepLink: [URL][DOMAIN_NAME]" at bounding box center [275, 229] width 440 height 49
click at [178, 214] on div "DocID: 79720777" at bounding box center [275, 209] width 440 height 9
click at [403, 233] on div at bounding box center [275, 242] width 434 height 24
drag, startPoint x: 420, startPoint y: 219, endPoint x: 173, endPoint y: 220, distance: 246.6
click at [173, 220] on div "DeepLink: [URL][DOMAIN_NAME]" at bounding box center [275, 222] width 440 height 9
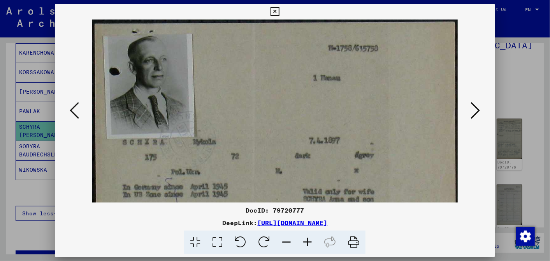
drag, startPoint x: 173, startPoint y: 220, endPoint x: 188, endPoint y: 220, distance: 14.4
copy div "[URL][DOMAIN_NAME]"
click at [276, 7] on icon at bounding box center [275, 11] width 9 height 9
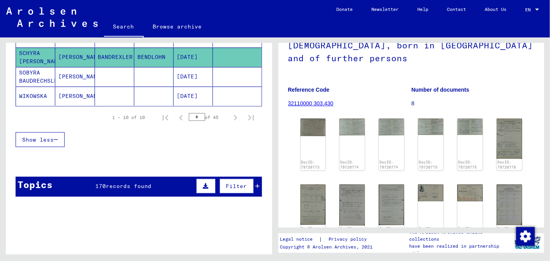
scroll to position [216, 0]
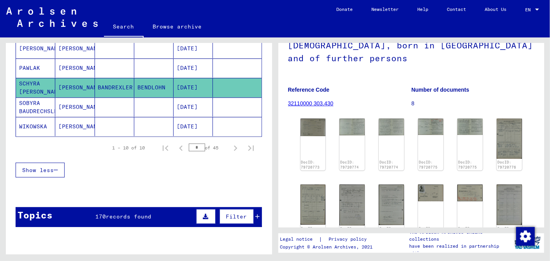
click at [256, 213] on icon at bounding box center [258, 215] width 4 height 5
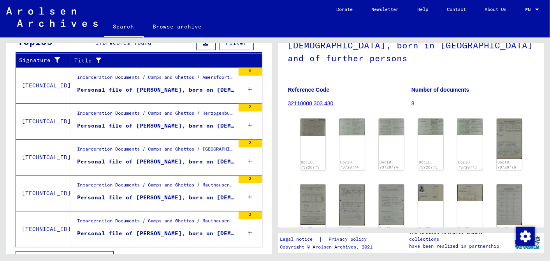
scroll to position [401, 0]
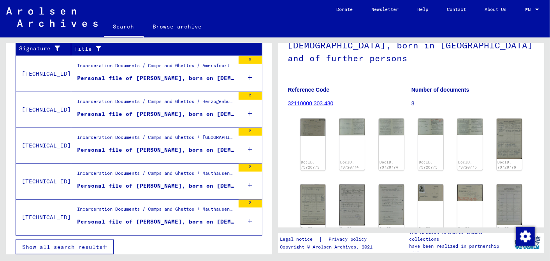
click at [80, 243] on span "Show all search results" at bounding box center [62, 246] width 81 height 7
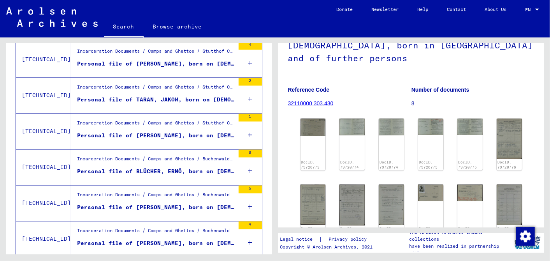
scroll to position [878, 0]
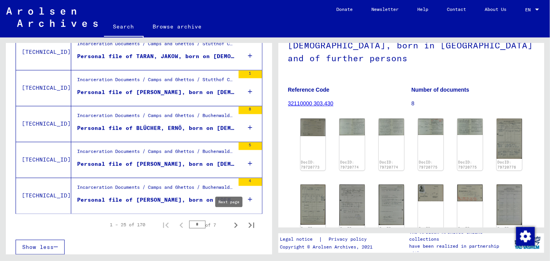
click at [235, 222] on icon "Next page" at bounding box center [237, 224] width 4 height 5
click at [231, 221] on icon "Next page" at bounding box center [236, 224] width 11 height 11
click at [231, 219] on icon "Next page" at bounding box center [236, 224] width 11 height 11
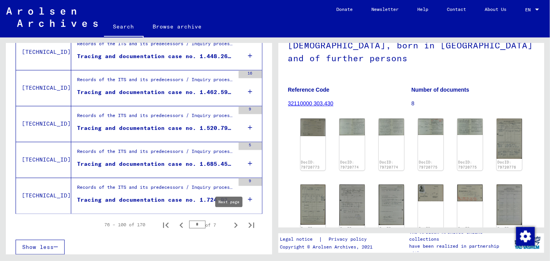
click at [231, 220] on icon "Next page" at bounding box center [236, 224] width 11 height 11
click at [235, 222] on icon "Next page" at bounding box center [237, 224] width 4 height 5
click at [231, 219] on icon "Next page" at bounding box center [236, 224] width 11 height 11
type input "*"
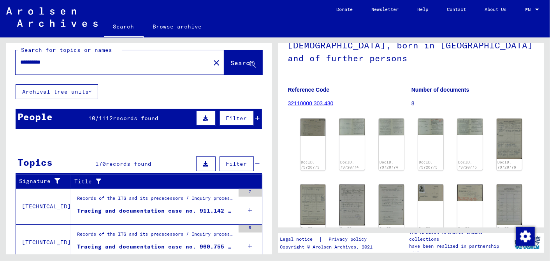
scroll to position [0, 0]
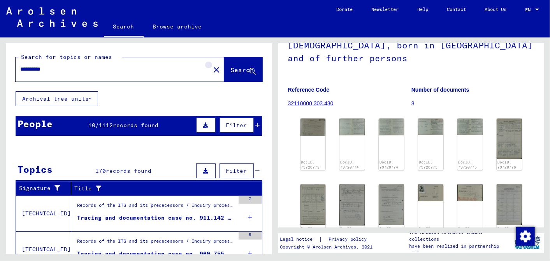
drag, startPoint x: 196, startPoint y: 67, endPoint x: 104, endPoint y: 68, distance: 91.6
click at [212, 67] on mat-icon "close" at bounding box center [216, 69] width 9 height 9
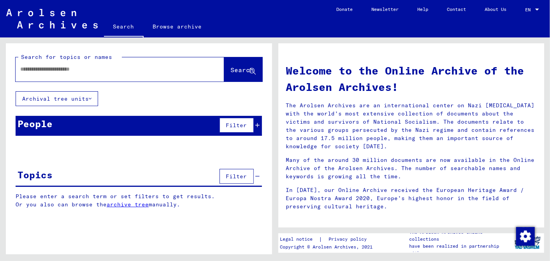
click at [91, 65] on input "text" at bounding box center [110, 69] width 181 height 8
click at [228, 64] on button "Search" at bounding box center [243, 69] width 38 height 24
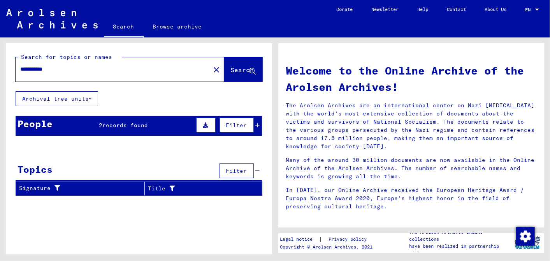
click at [260, 124] on div "People 2 records found Filter" at bounding box center [139, 126] width 247 height 20
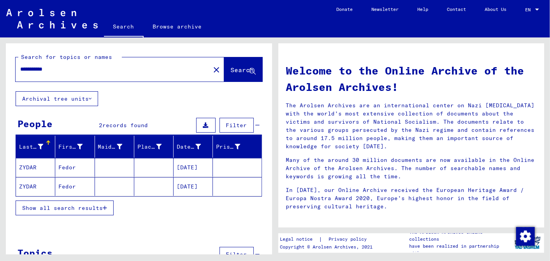
click at [187, 161] on mat-cell "[DATE]" at bounding box center [193, 167] width 39 height 19
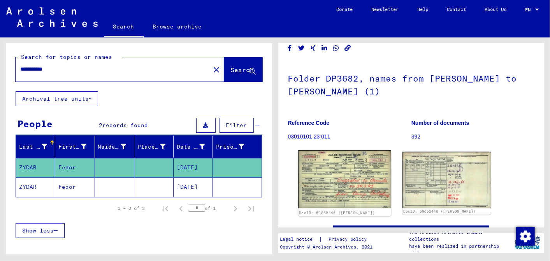
click at [349, 184] on img at bounding box center [344, 179] width 93 height 58
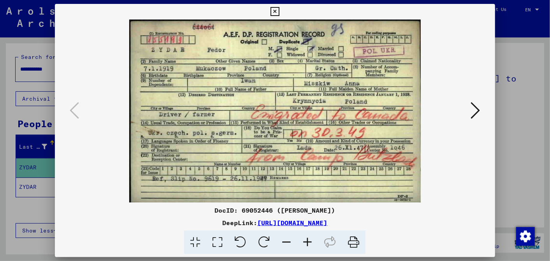
drag, startPoint x: 416, startPoint y: 220, endPoint x: 175, endPoint y: 224, distance: 241.2
click at [175, 224] on div "DeepLink: [URL][DOMAIN_NAME]" at bounding box center [275, 222] width 440 height 9
drag, startPoint x: 175, startPoint y: 224, endPoint x: 187, endPoint y: 221, distance: 12.8
copy link "[URL][DOMAIN_NAME]"
click at [275, 9] on icon at bounding box center [275, 11] width 9 height 9
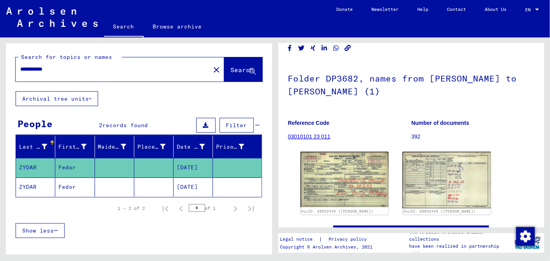
click at [190, 182] on mat-cell "[DATE]" at bounding box center [193, 186] width 39 height 19
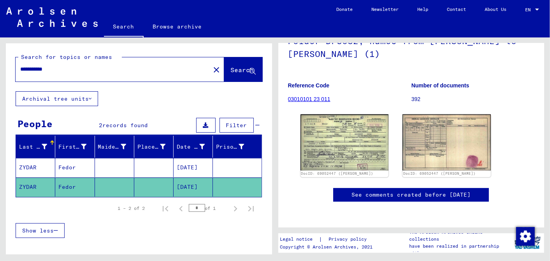
scroll to position [86, 0]
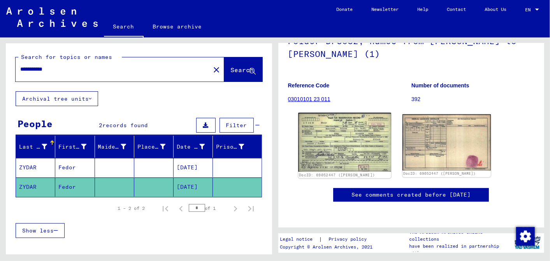
click at [346, 131] on img at bounding box center [344, 142] width 93 height 59
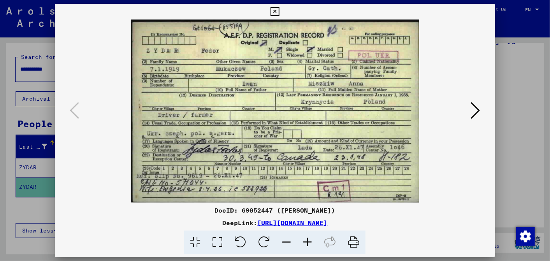
drag, startPoint x: 415, startPoint y: 221, endPoint x: 175, endPoint y: 226, distance: 240.4
click at [175, 226] on div "DeepLink: [URL][DOMAIN_NAME]" at bounding box center [275, 222] width 440 height 9
drag, startPoint x: 175, startPoint y: 226, endPoint x: 188, endPoint y: 221, distance: 14.3
copy div "[URL][DOMAIN_NAME]"
click at [277, 8] on icon at bounding box center [275, 11] width 9 height 9
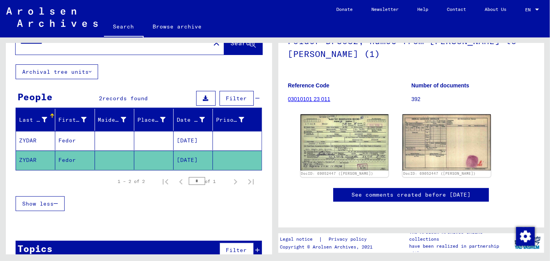
scroll to position [40, 0]
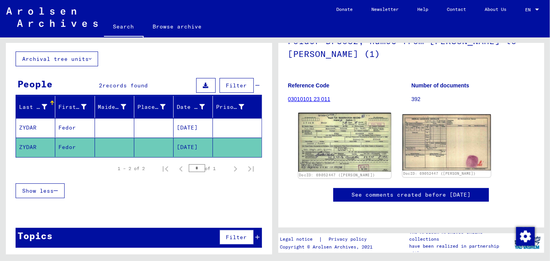
click at [356, 126] on img at bounding box center [344, 142] width 93 height 59
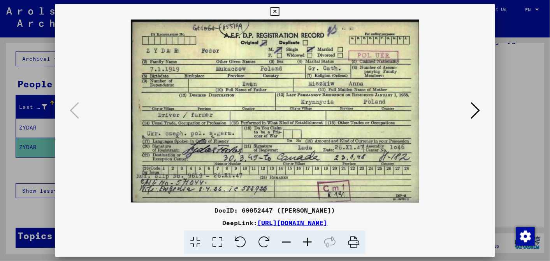
click at [275, 8] on icon at bounding box center [275, 11] width 9 height 9
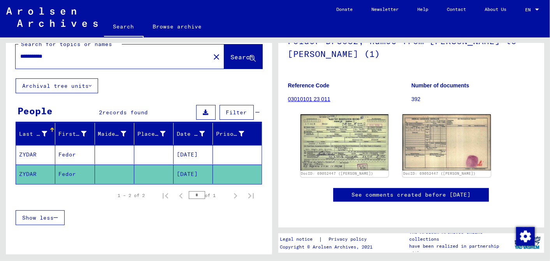
scroll to position [0, 0]
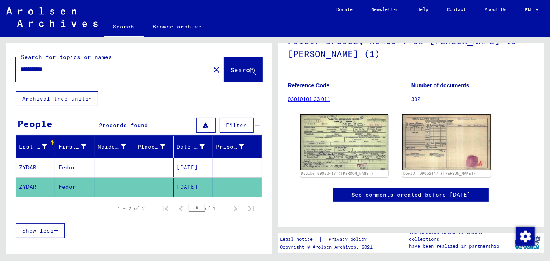
drag, startPoint x: 76, startPoint y: 67, endPoint x: 0, endPoint y: 71, distance: 76.5
click at [0, 67] on html "**********" at bounding box center [275, 130] width 550 height 261
drag, startPoint x: 228, startPoint y: 68, endPoint x: 140, endPoint y: 85, distance: 89.8
click at [231, 68] on span "Search" at bounding box center [242, 70] width 23 height 8
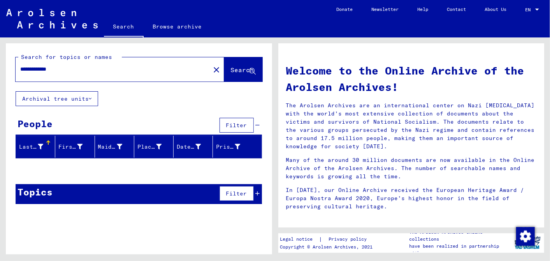
drag, startPoint x: 44, startPoint y: 70, endPoint x: 0, endPoint y: 67, distance: 44.6
click at [0, 67] on div "**********" at bounding box center [137, 145] width 275 height 217
type input "*****"
click at [235, 69] on span "Search" at bounding box center [242, 70] width 23 height 8
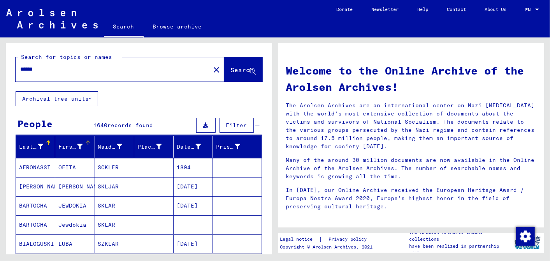
click at [78, 145] on icon at bounding box center [80, 146] width 5 height 5
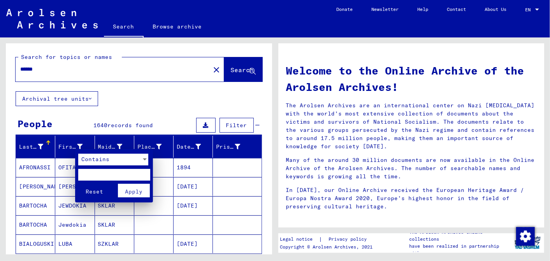
click at [92, 169] on input "text" at bounding box center [114, 175] width 72 height 12
type input "********"
click at [138, 186] on button "Apply" at bounding box center [134, 190] width 32 height 14
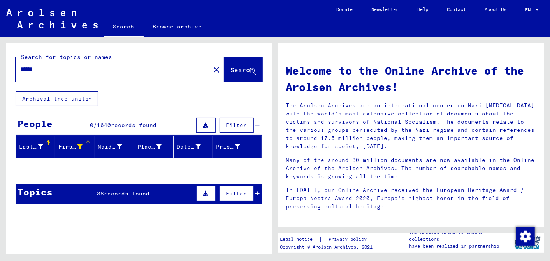
click at [78, 145] on icon at bounding box center [80, 146] width 5 height 5
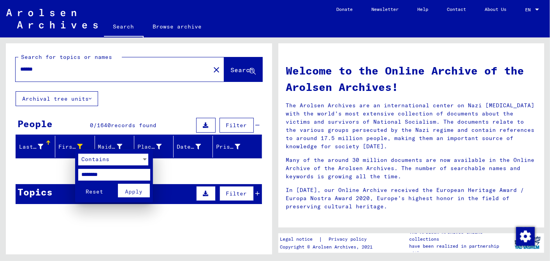
click at [95, 189] on span "Reset" at bounding box center [95, 191] width 18 height 7
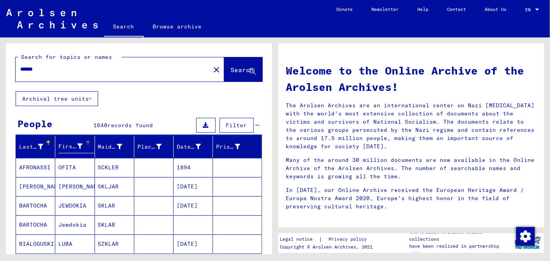
click at [87, 140] on div at bounding box center [87, 140] width 1 height 1
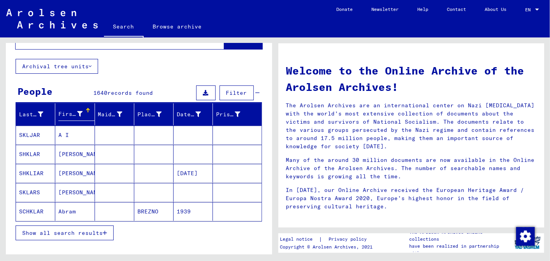
scroll to position [86, 0]
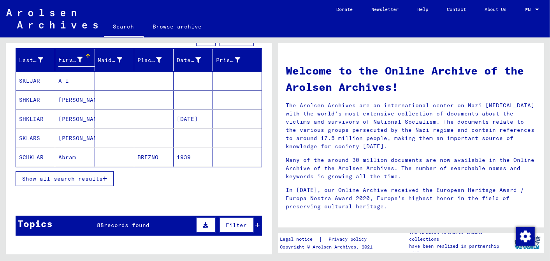
click at [82, 177] on span "Show all search results" at bounding box center [62, 178] width 81 height 7
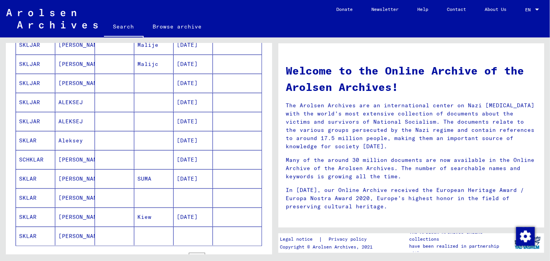
scroll to position [563, 0]
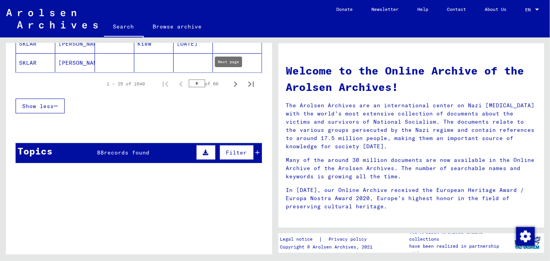
click at [234, 81] on icon "Next page" at bounding box center [236, 83] width 4 height 5
click at [230, 79] on icon "Next page" at bounding box center [235, 84] width 11 height 11
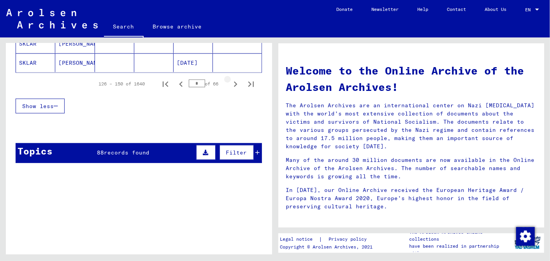
click at [230, 79] on icon "Next page" at bounding box center [235, 84] width 11 height 11
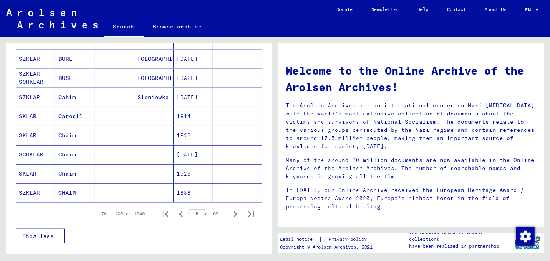
scroll to position [519, 0]
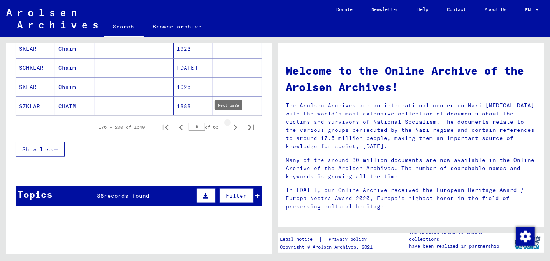
click at [230, 122] on icon "Next page" at bounding box center [235, 127] width 11 height 11
type input "*"
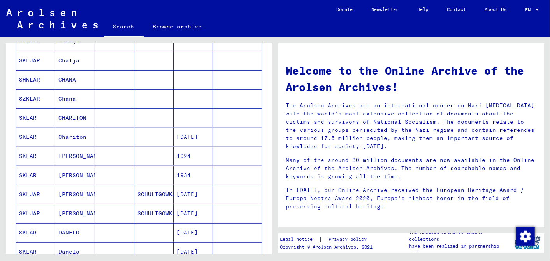
scroll to position [303, 0]
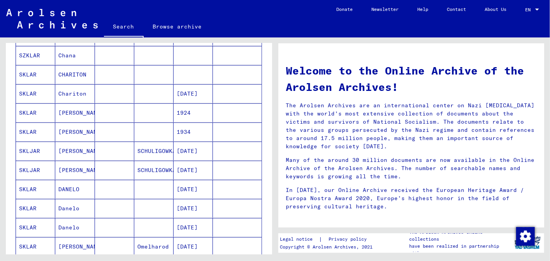
click at [188, 106] on mat-cell "1924" at bounding box center [193, 112] width 39 height 19
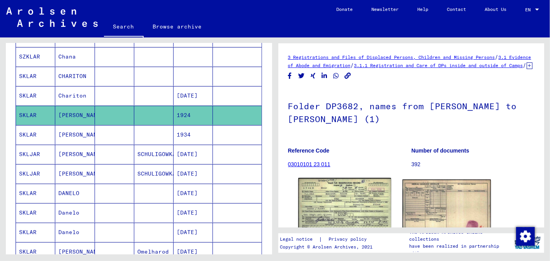
click at [337, 208] on img at bounding box center [344, 207] width 93 height 59
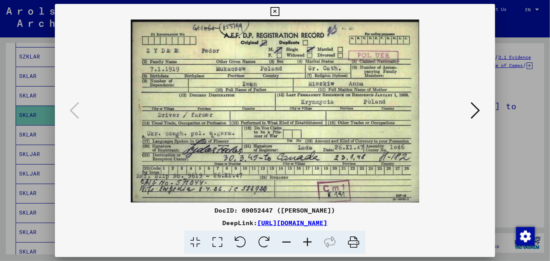
click at [276, 8] on icon at bounding box center [275, 11] width 9 height 9
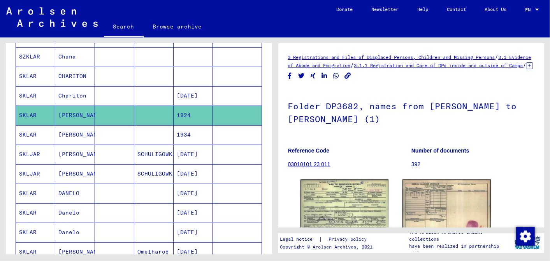
click at [192, 107] on mat-cell "1924" at bounding box center [193, 115] width 39 height 19
